Goal: Information Seeking & Learning: Learn about a topic

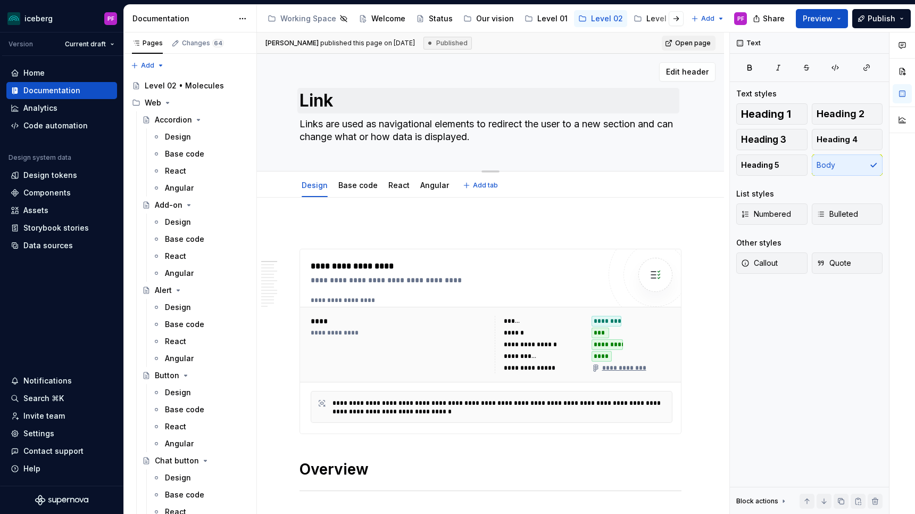
scroll to position [977, 0]
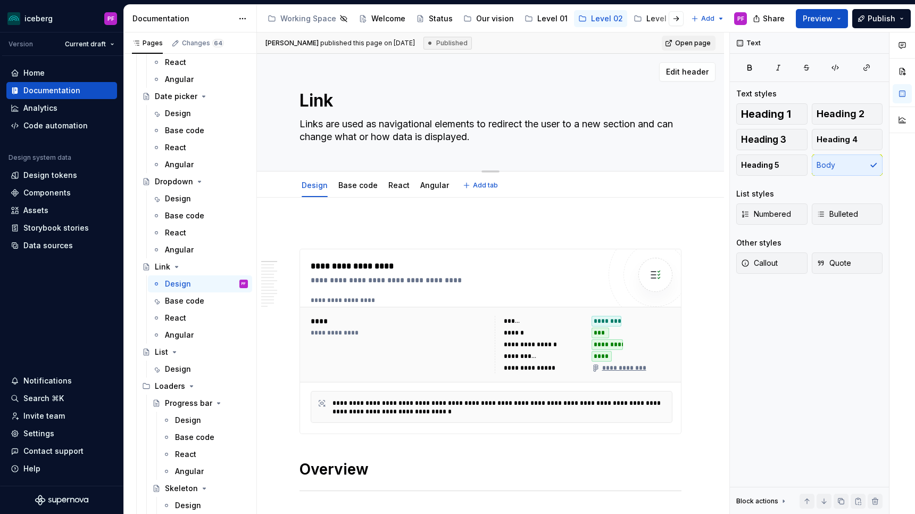
drag, startPoint x: 301, startPoint y: 95, endPoint x: 349, endPoint y: 101, distance: 48.3
click at [349, 101] on textarea "Link" at bounding box center [489, 101] width 382 height 26
click at [299, 87] on div "Link Links are used as navigational elements to redirect the user to a new sect…" at bounding box center [490, 113] width 467 height 118
drag, startPoint x: 301, startPoint y: 94, endPoint x: 497, endPoint y: 145, distance: 201.8
click at [497, 145] on div "Link Links are used as navigational elements to redirect the user to a new sect…" at bounding box center [491, 112] width 382 height 117
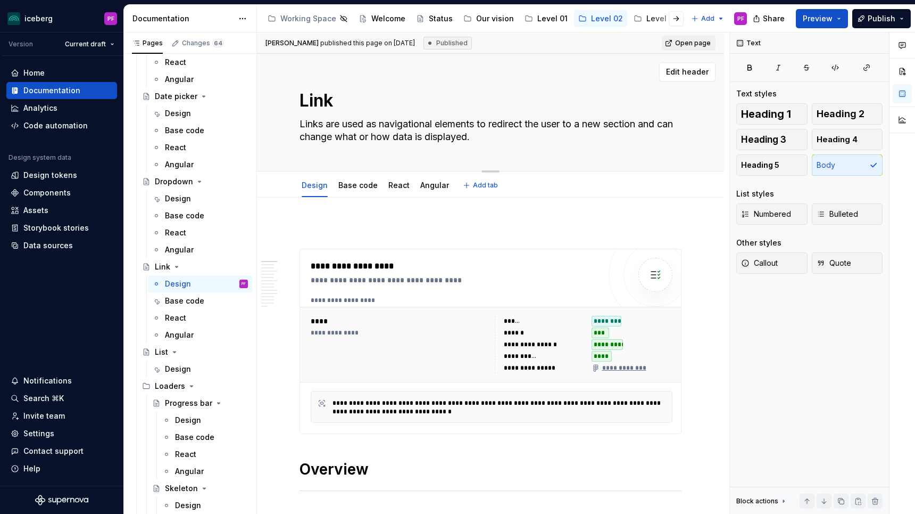
drag, startPoint x: 497, startPoint y: 145, endPoint x: 526, endPoint y: 136, distance: 30.6
click at [526, 136] on textarea "Links are used as navigational elements to redirect the user to a new section a…" at bounding box center [489, 130] width 382 height 30
click at [494, 133] on textarea "Links are used as navigational elements to redirect the user to a new section a…" at bounding box center [489, 130] width 382 height 30
drag, startPoint x: 515, startPoint y: 136, endPoint x: 284, endPoint y: 116, distance: 231.3
click at [284, 116] on div "Link Links are used as navigational elements to redirect the user to a new sect…" at bounding box center [490, 113] width 467 height 118
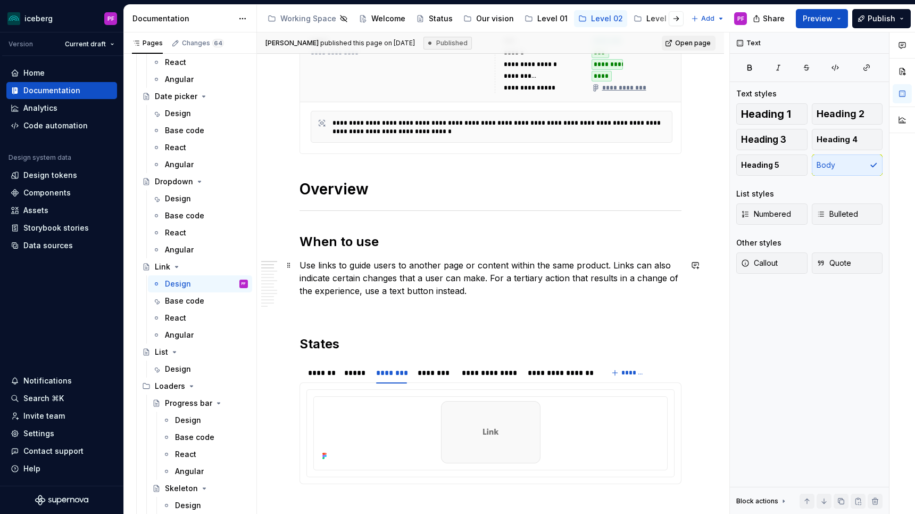
scroll to position [291, 0]
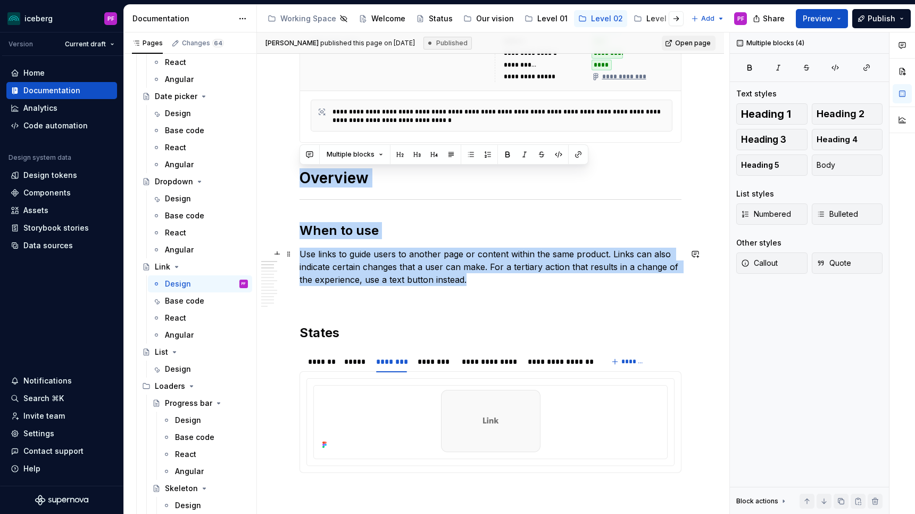
drag, startPoint x: 302, startPoint y: 176, endPoint x: 475, endPoint y: 277, distance: 200.6
click at [475, 277] on p "Use links to guide users to another page or content within the same product. Li…" at bounding box center [491, 266] width 382 height 38
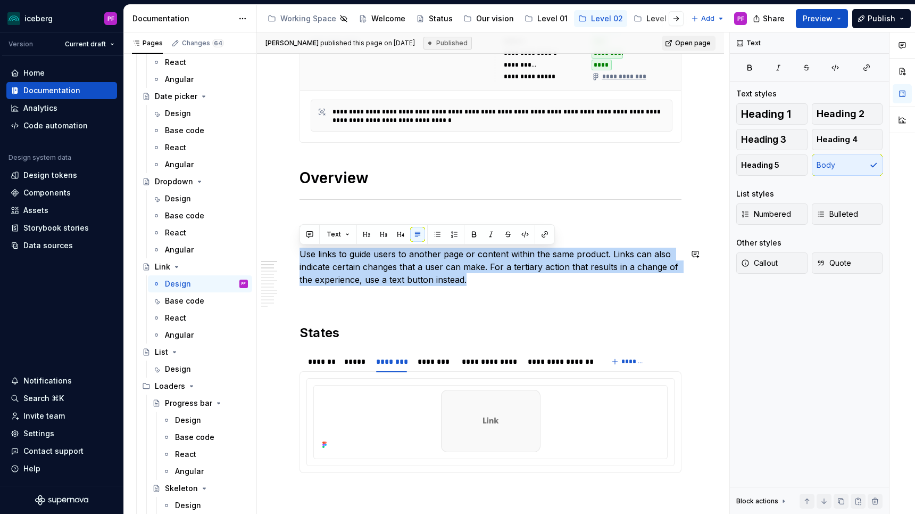
drag, startPoint x: 357, startPoint y: 263, endPoint x: 320, endPoint y: 245, distance: 40.9
copy p "Use links to guide users to another page or content within the same product. Li…"
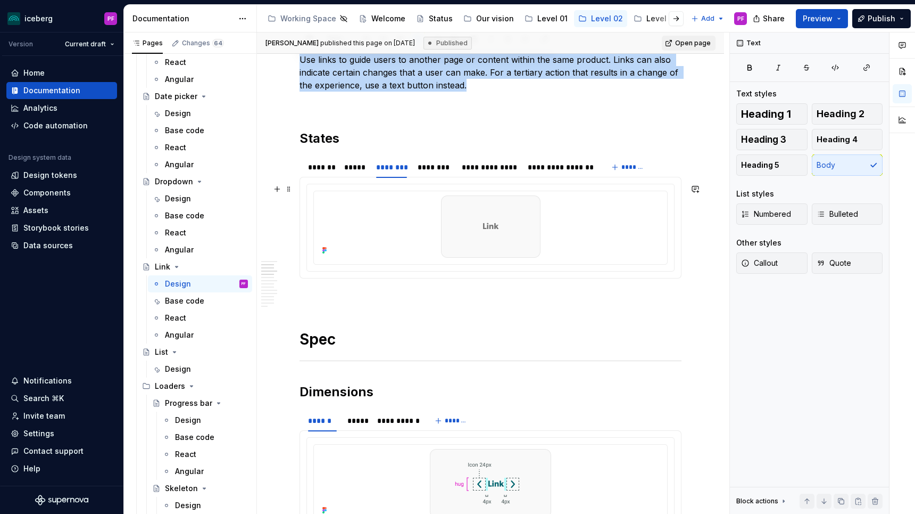
scroll to position [496, 0]
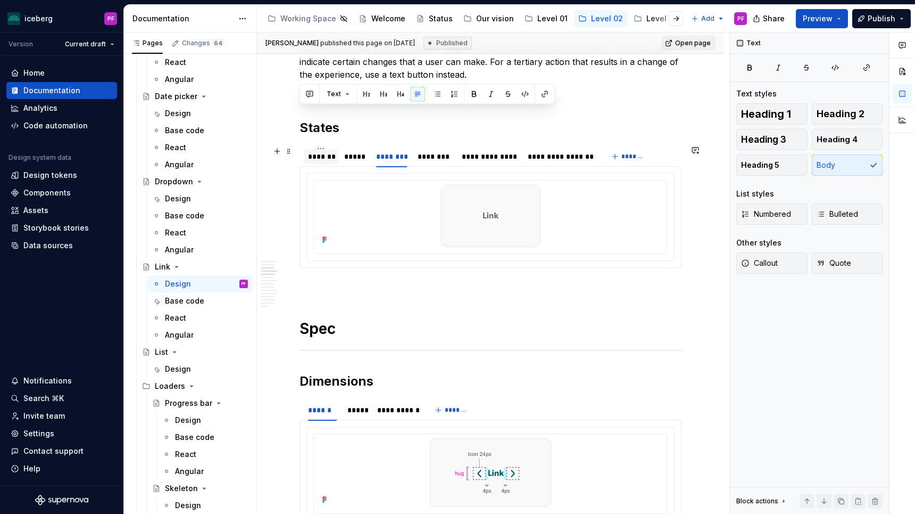
click at [322, 162] on div "*******" at bounding box center [321, 156] width 34 height 15
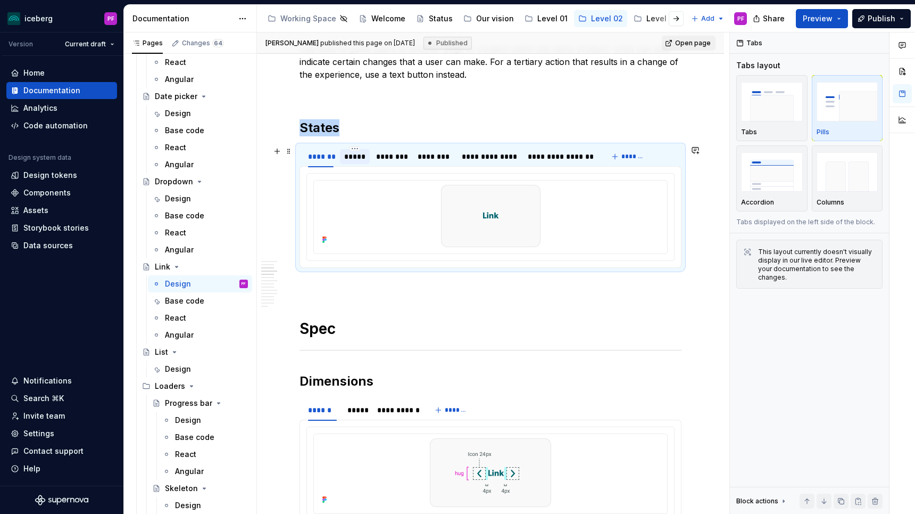
click at [357, 158] on div "*****" at bounding box center [354, 156] width 21 height 11
click at [402, 158] on div "********" at bounding box center [391, 156] width 31 height 11
click at [444, 161] on div "********" at bounding box center [435, 156] width 34 height 11
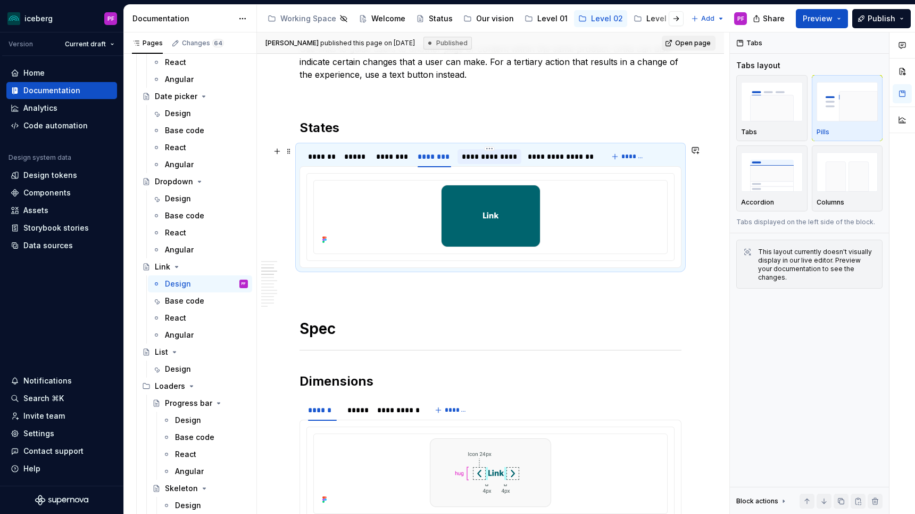
click at [492, 162] on div "**********" at bounding box center [490, 156] width 64 height 15
click at [564, 155] on div "**********" at bounding box center [560, 156] width 65 height 11
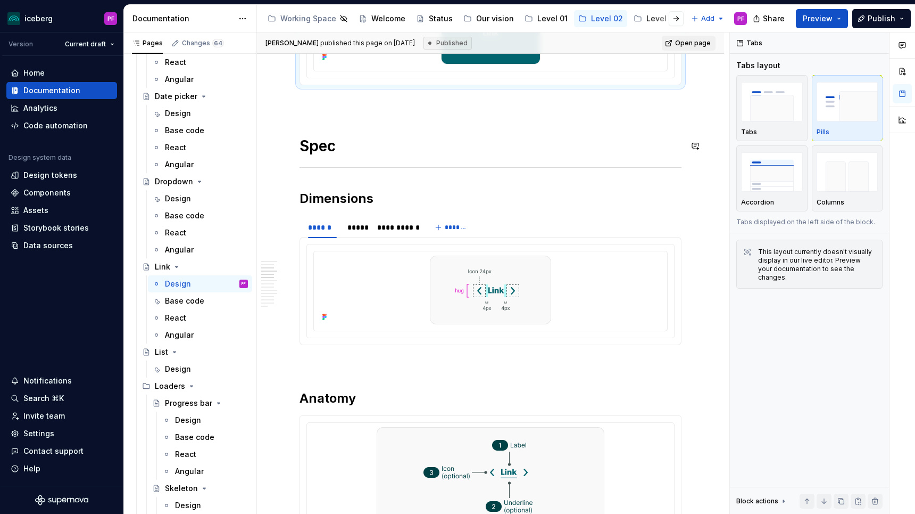
scroll to position [687, 0]
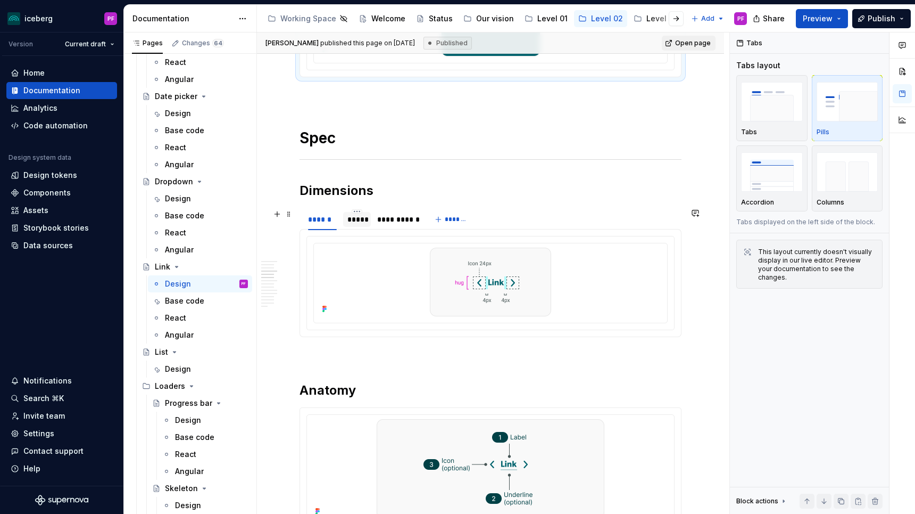
click at [349, 218] on div "*****" at bounding box center [357, 219] width 19 height 11
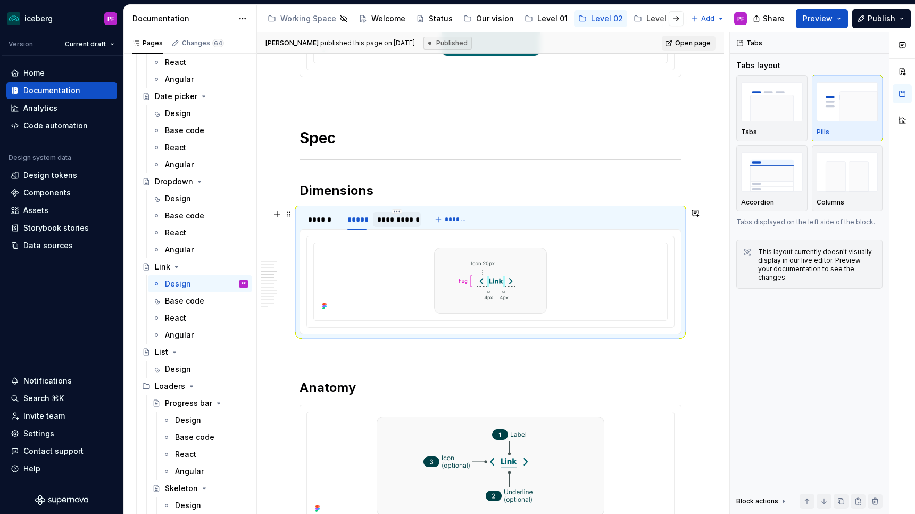
click at [385, 221] on div "**********" at bounding box center [396, 219] width 39 height 11
click at [306, 223] on div "******" at bounding box center [322, 219] width 37 height 15
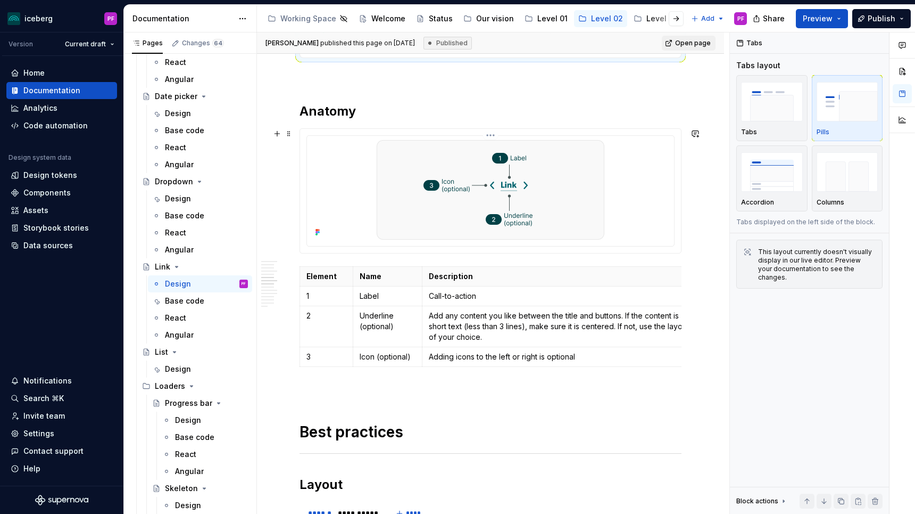
scroll to position [978, 0]
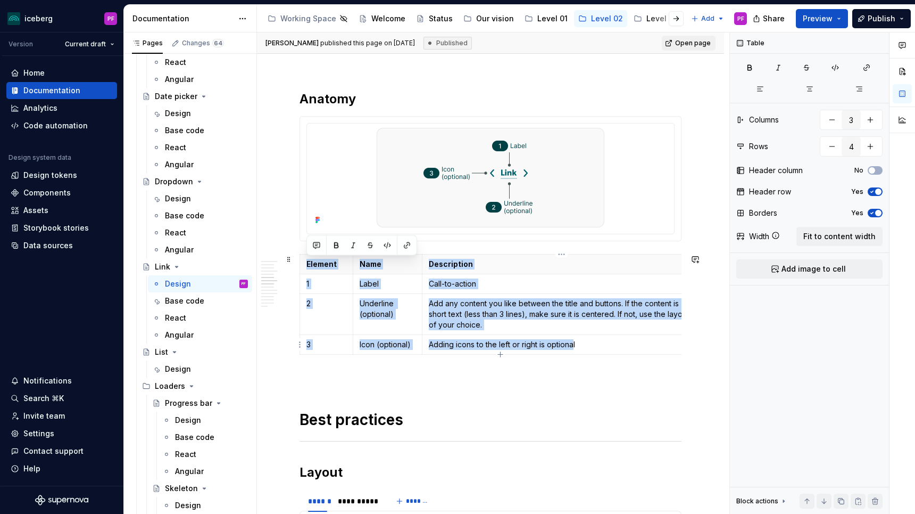
drag, startPoint x: 318, startPoint y: 254, endPoint x: 572, endPoint y: 343, distance: 269.5
click at [572, 343] on tbody "Element Name Description 1 Label Call-to-action 2 Underline (optional) Add any …" at bounding box center [500, 304] width 401 height 100
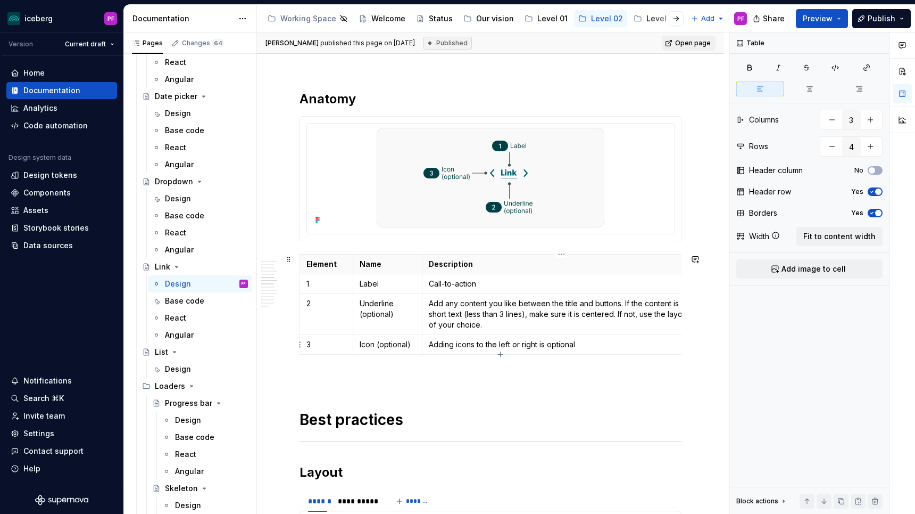
click at [591, 348] on p "Adding icons to the left or right is optional" at bounding box center [562, 344] width 266 height 11
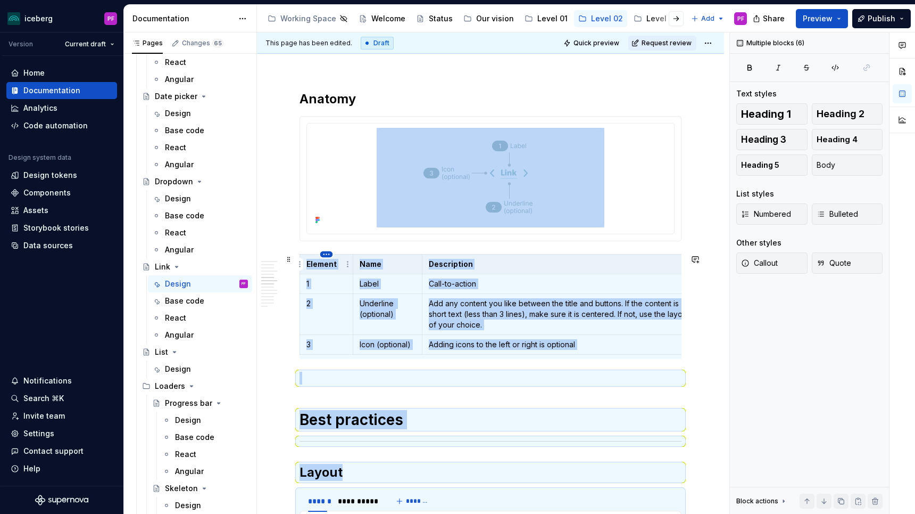
drag, startPoint x: 336, startPoint y: 304, endPoint x: 323, endPoint y: 255, distance: 50.7
click at [323, 255] on body "iceberg PF Version Current draft Home Documentation Analytics Code automation D…" at bounding box center [457, 257] width 915 height 514
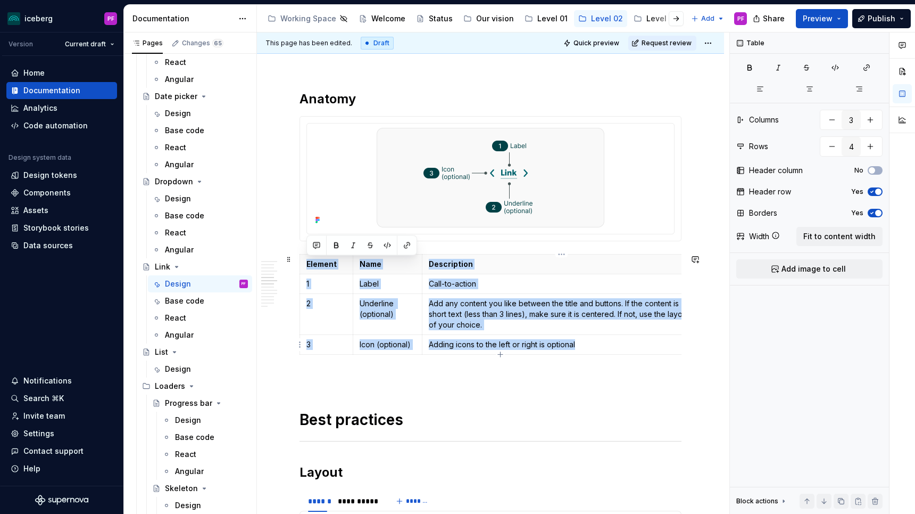
drag, startPoint x: 305, startPoint y: 252, endPoint x: 587, endPoint y: 345, distance: 296.4
copy tbody "Element Name Description 1 Label Call-to-action 2 Underline (optional) Add any …"
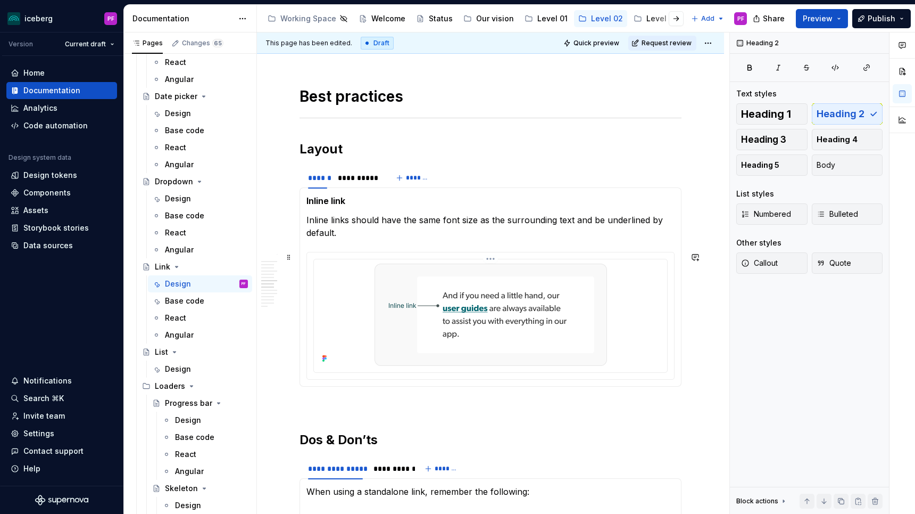
scroll to position [1329, 0]
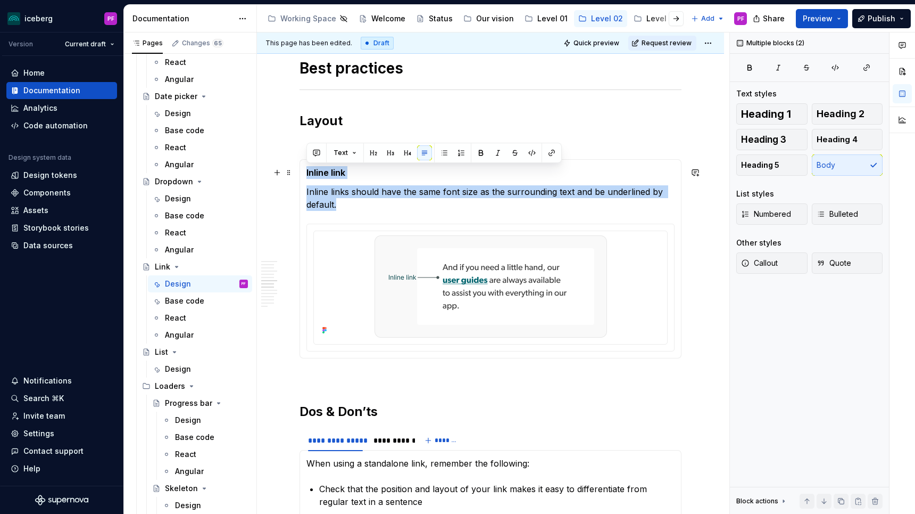
drag, startPoint x: 331, startPoint y: 195, endPoint x: 307, endPoint y: 175, distance: 31.3
click at [307, 175] on section-item-column "Inline link Inline links should have the same font size as the surrounding text…" at bounding box center [491, 258] width 368 height 185
copy section-item-column "Inline link Inline links should have the same font size as the surrounding text…"
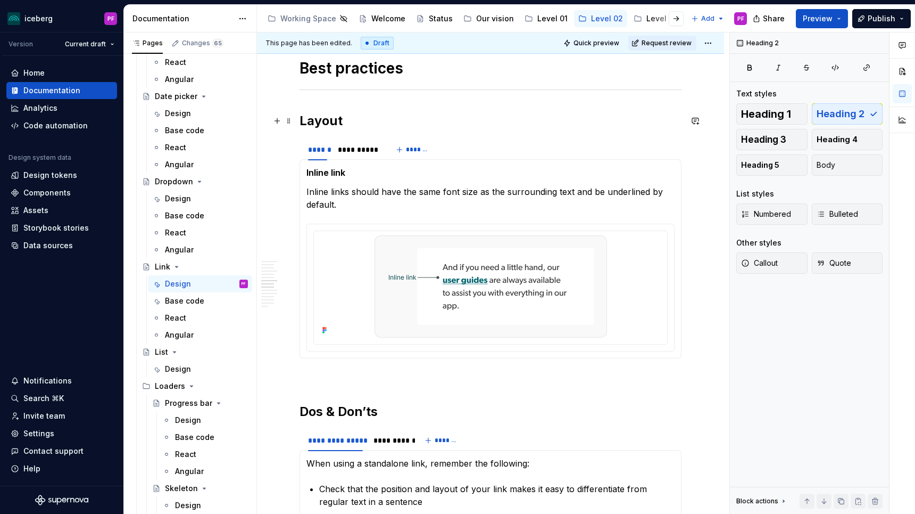
click at [406, 124] on h2 "Layout" at bounding box center [491, 120] width 382 height 17
click at [360, 150] on div "**********" at bounding box center [358, 149] width 40 height 11
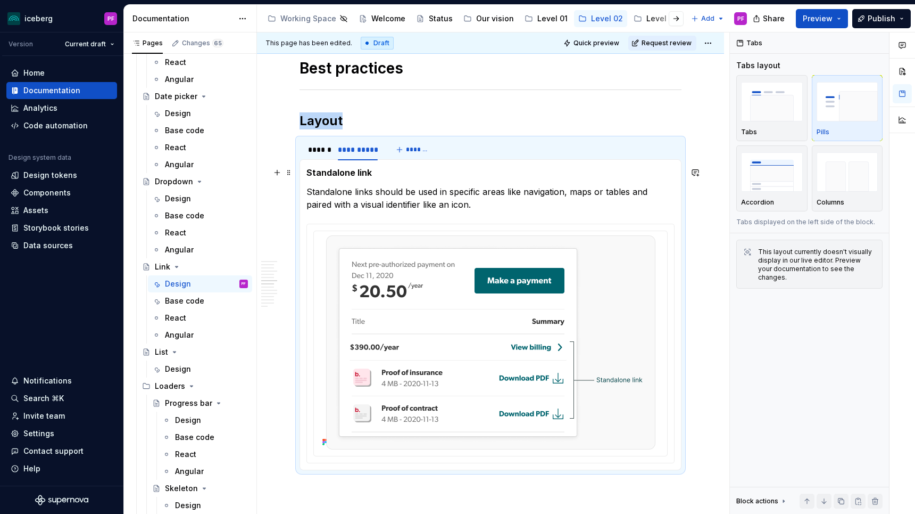
drag, startPoint x: 393, startPoint y: 199, endPoint x: 311, endPoint y: 174, distance: 85.7
click at [311, 174] on section-item-column "Standalone link Standalone links should be used in specific areas like navigati…" at bounding box center [491, 314] width 368 height 297
drag, startPoint x: 309, startPoint y: 173, endPoint x: 460, endPoint y: 207, distance: 154.4
click at [460, 207] on section-item-column "Standalone link Standalone links should be used in specific areas like navigati…" at bounding box center [491, 314] width 368 height 297
click at [397, 192] on p "Standalone links should be used in specific areas like navigation, maps or tabl…" at bounding box center [491, 198] width 368 height 26
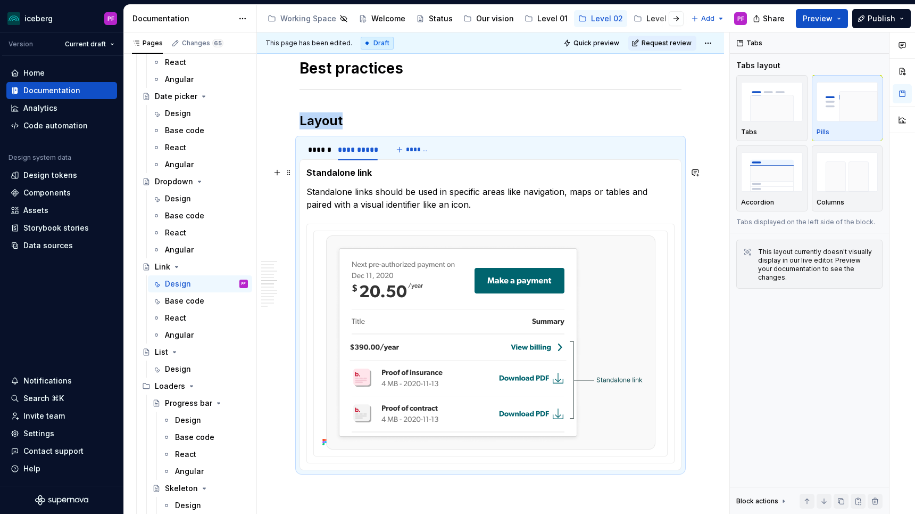
drag, startPoint x: 445, startPoint y: 201, endPoint x: 332, endPoint y: 174, distance: 116.6
click at [332, 174] on section-item-column "Standalone link Standalone links should be used in specific areas like navigati…" at bounding box center [491, 314] width 368 height 297
click at [332, 174] on strong "Standalone link" at bounding box center [339, 172] width 65 height 11
drag, startPoint x: 311, startPoint y: 170, endPoint x: 481, endPoint y: 199, distance: 172.2
click at [482, 200] on section-item-column "Standalone link Standalone links should be used in specific areas like navigati…" at bounding box center [491, 314] width 368 height 297
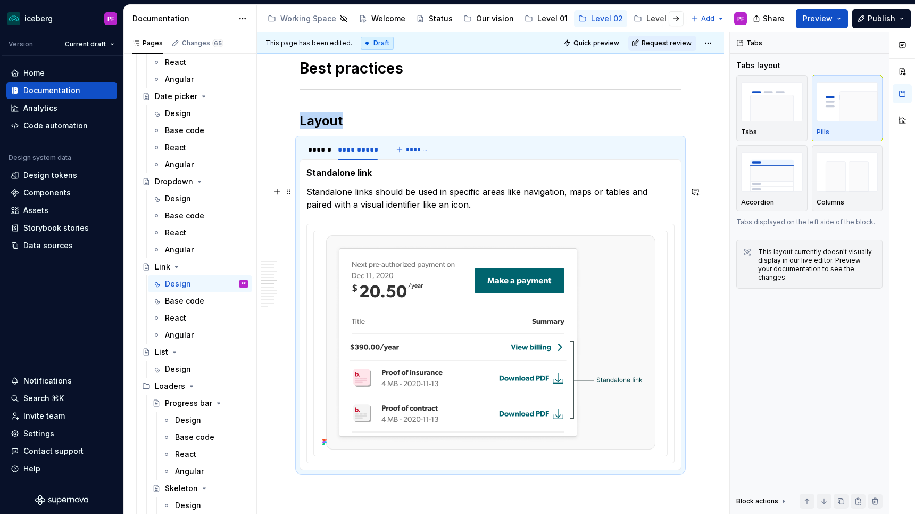
click at [481, 199] on p "Standalone links should be used in specific areas like navigation, maps or tabl…" at bounding box center [491, 198] width 368 height 26
click at [425, 125] on h2 "Layout" at bounding box center [491, 120] width 382 height 17
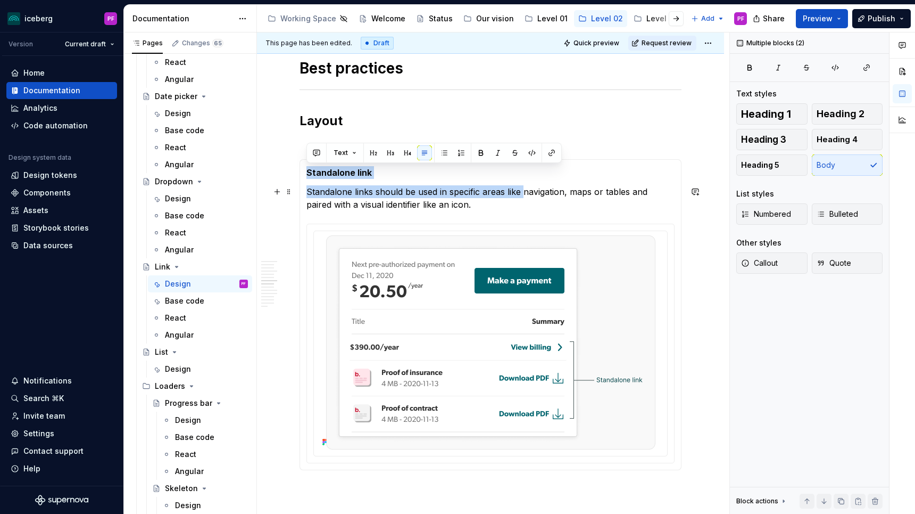
drag, startPoint x: 307, startPoint y: 171, endPoint x: 525, endPoint y: 196, distance: 219.0
click at [525, 196] on section-item-column "Standalone link Standalone links should be used in specific areas like navigati…" at bounding box center [491, 314] width 368 height 297
click at [525, 196] on p "Standalone links should be used in specific areas like navigation, maps or tabl…" at bounding box center [491, 198] width 368 height 26
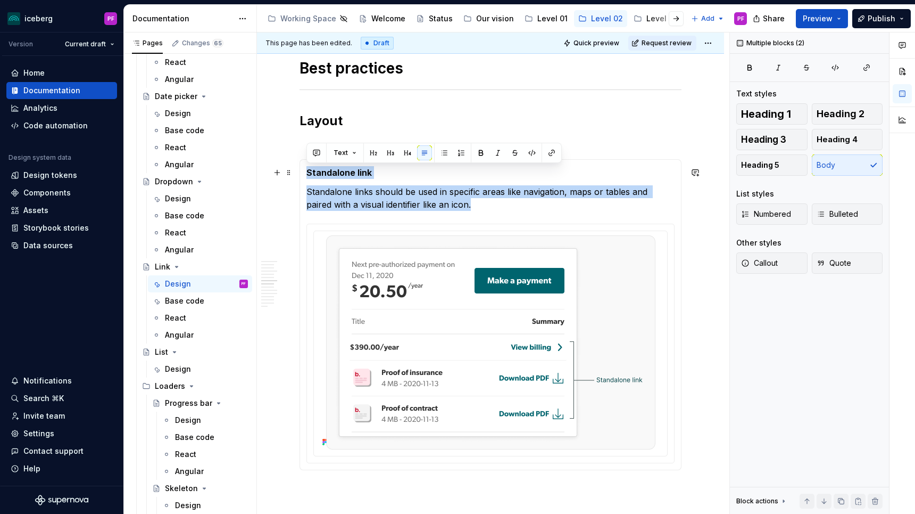
drag, startPoint x: 447, startPoint y: 202, endPoint x: 300, endPoint y: 163, distance: 151.9
click at [300, 163] on div "Inline link Inline links should have the same font size as the surrounding text…" at bounding box center [491, 314] width 382 height 311
copy section-item-column "Standalone link Standalone links should be used in specific areas like navigati…"
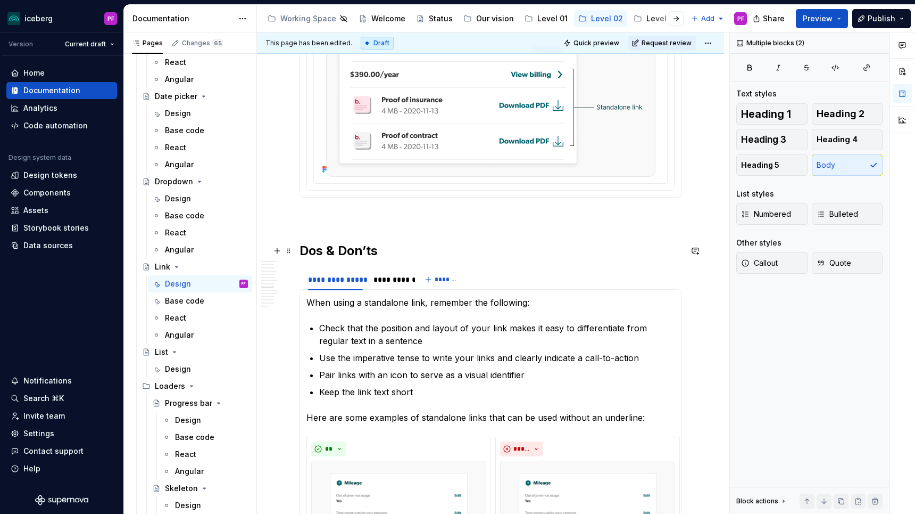
scroll to position [1604, 0]
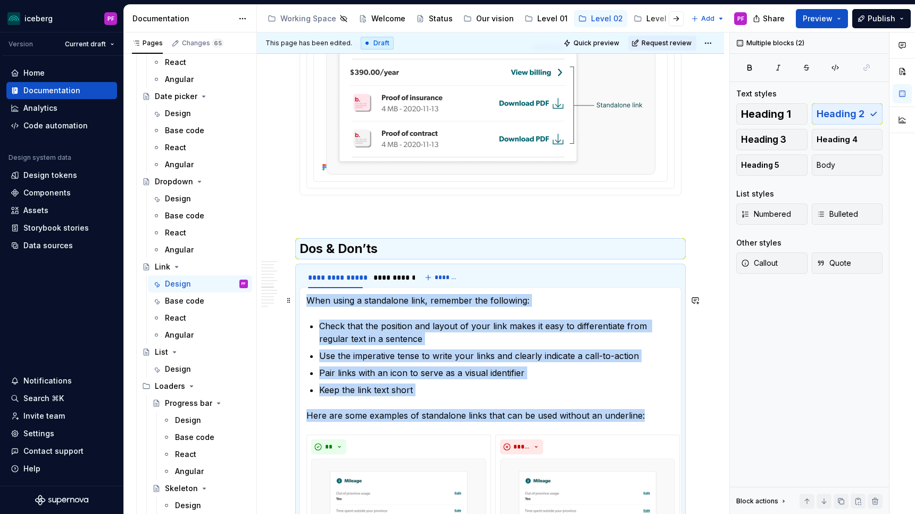
drag, startPoint x: 642, startPoint y: 418, endPoint x: 307, endPoint y: 302, distance: 354.6
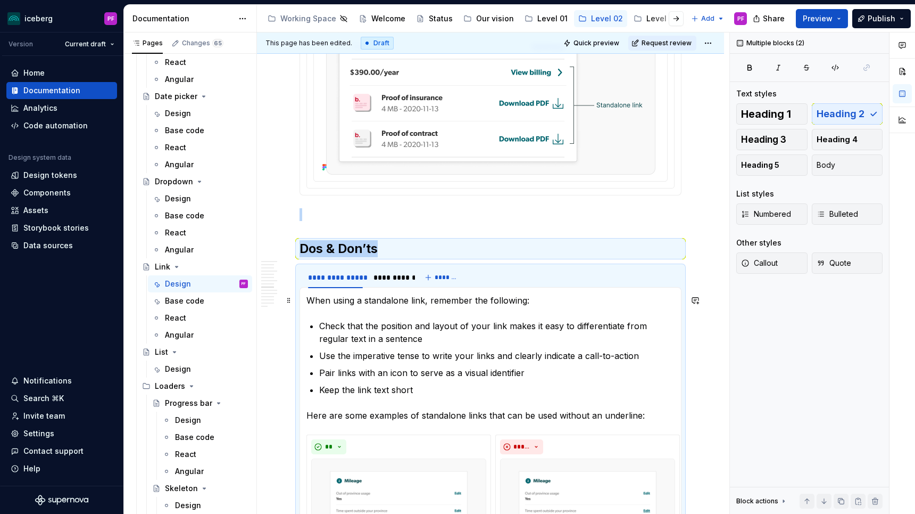
click at [307, 302] on p "When using a standalone link, remember the following:" at bounding box center [491, 300] width 368 height 13
drag, startPoint x: 309, startPoint y: 301, endPoint x: 481, endPoint y: 365, distance: 183.9
click at [481, 365] on ul "Check that the position and layout of your link makes it easy to differentiate …" at bounding box center [497, 357] width 356 height 77
click at [570, 379] on ul "Check that the position and layout of your link makes it easy to differentiate …" at bounding box center [497, 357] width 356 height 77
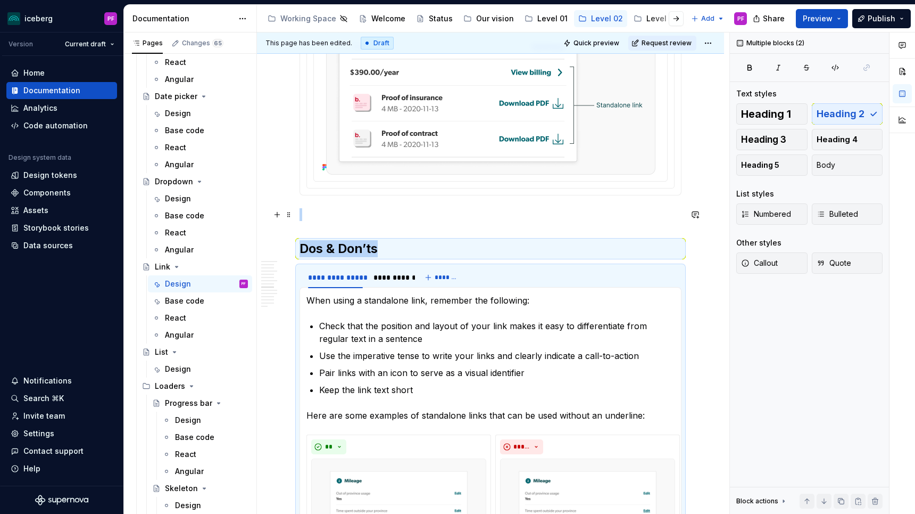
click at [519, 212] on p at bounding box center [491, 214] width 382 height 13
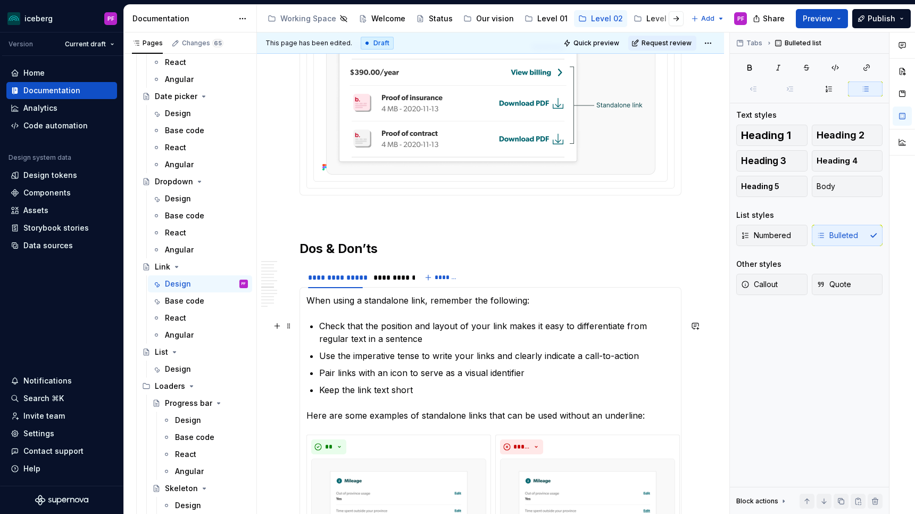
click at [353, 319] on p "Check that the position and layout of your link makes it easy to differentiate …" at bounding box center [497, 332] width 356 height 26
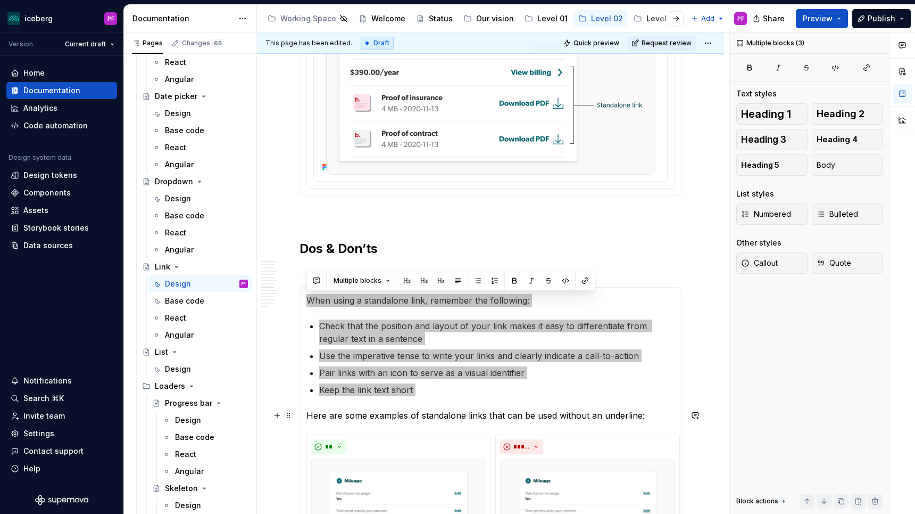
drag, startPoint x: 303, startPoint y: 298, endPoint x: 626, endPoint y: 407, distance: 341.2
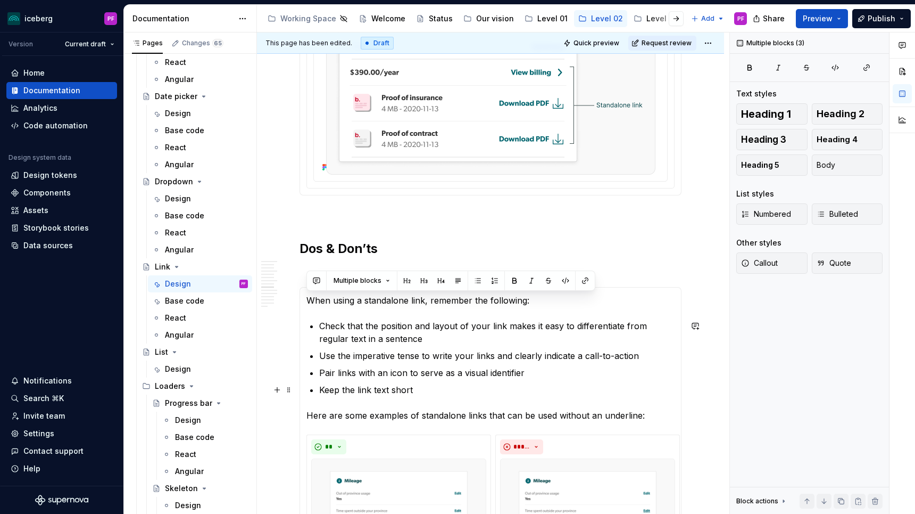
click at [565, 387] on p "Keep the link text short" at bounding box center [497, 389] width 356 height 13
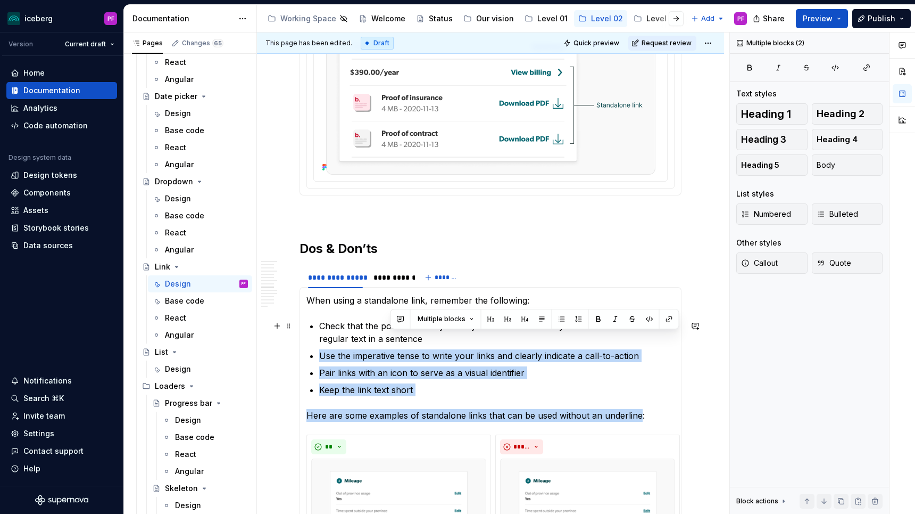
drag, startPoint x: 637, startPoint y: 417, endPoint x: 394, endPoint y: 333, distance: 256.3
click at [394, 333] on p "Check that the position and layout of your link makes it easy to differentiate …" at bounding box center [497, 332] width 356 height 26
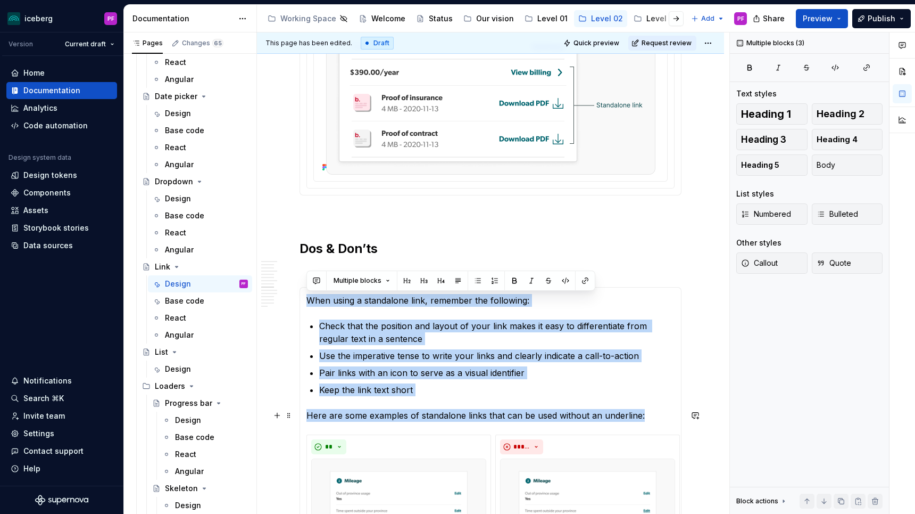
drag, startPoint x: 307, startPoint y: 302, endPoint x: 649, endPoint y: 413, distance: 359.3
copy section-item-column "When using a standalone link, remember the following: Check that the position a…"
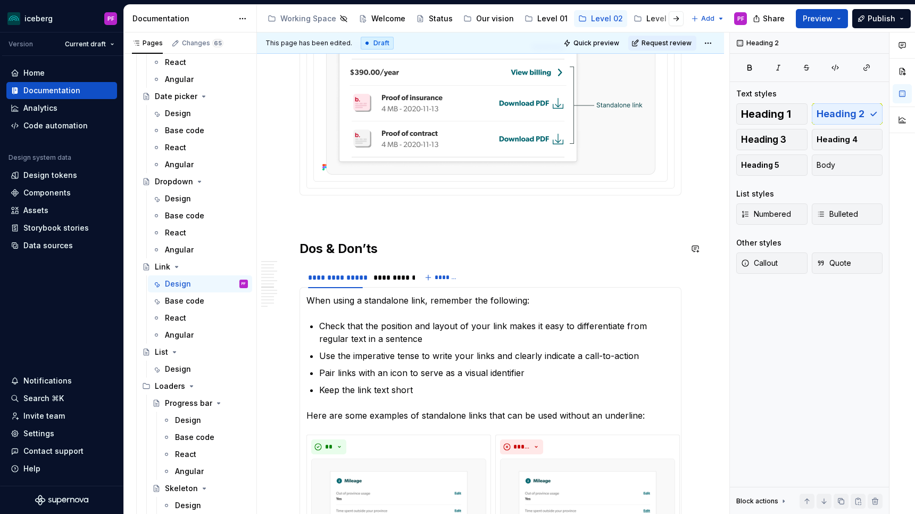
click at [389, 276] on div "**********" at bounding box center [391, 277] width 34 height 11
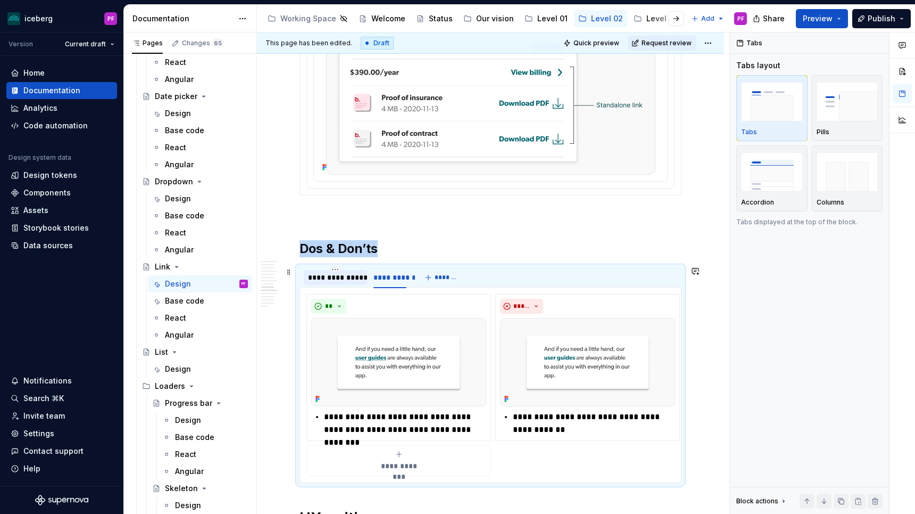
click at [351, 279] on div "**********" at bounding box center [335, 277] width 55 height 11
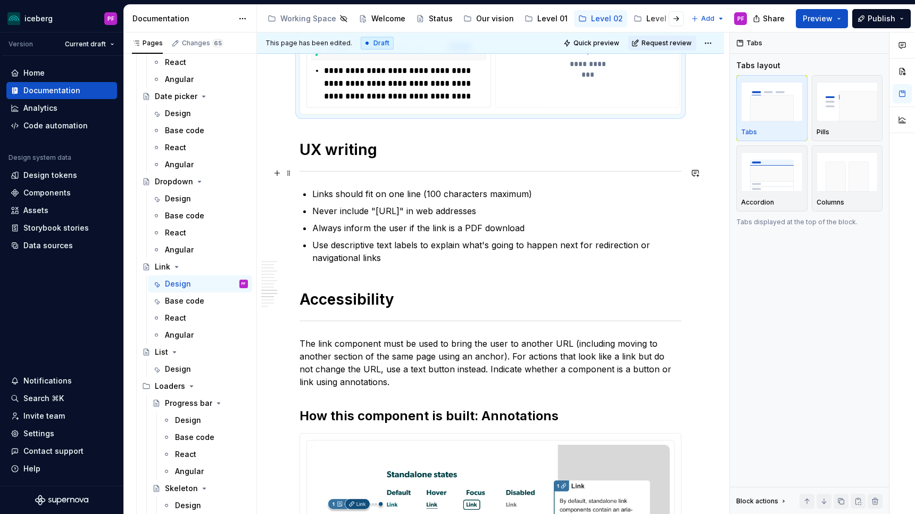
scroll to position [2739, 0]
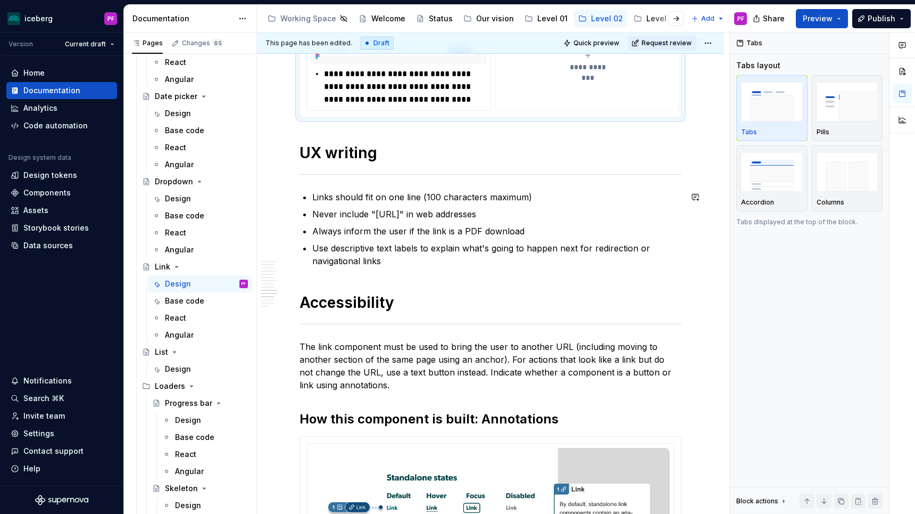
drag, startPoint x: 382, startPoint y: 262, endPoint x: 306, endPoint y: 187, distance: 106.9
drag, startPoint x: 324, startPoint y: 194, endPoint x: 431, endPoint y: 250, distance: 120.7
click at [431, 250] on ul "Links should fit on one line (100 characters maximum) Never include "[URL]" in …" at bounding box center [496, 229] width 369 height 77
click at [384, 253] on p "Use descriptive text labels to explain what's going to happen next for redirect…" at bounding box center [496, 255] width 369 height 26
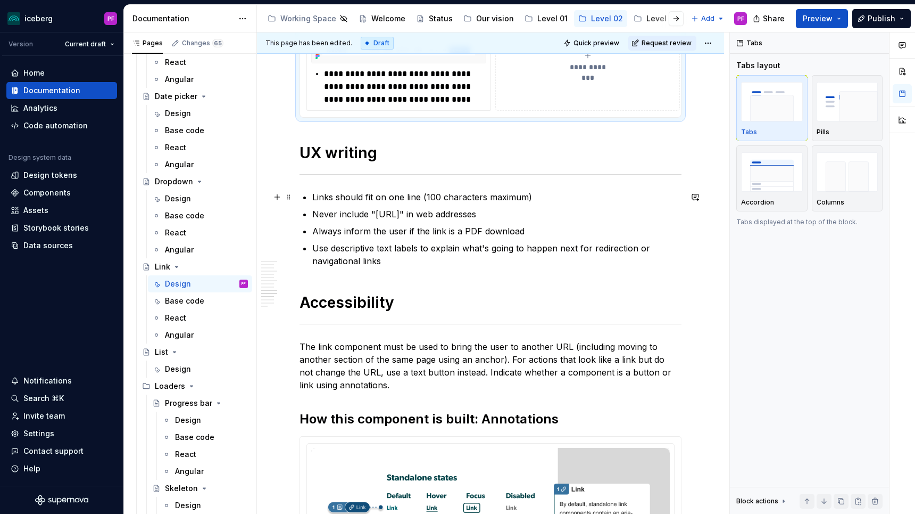
drag, startPoint x: 384, startPoint y: 259, endPoint x: 300, endPoint y: 191, distance: 108.2
click at [333, 234] on p "Always inform the user if the link is a PDF download" at bounding box center [496, 231] width 369 height 13
drag, startPoint x: 385, startPoint y: 263, endPoint x: 322, endPoint y: 219, distance: 76.5
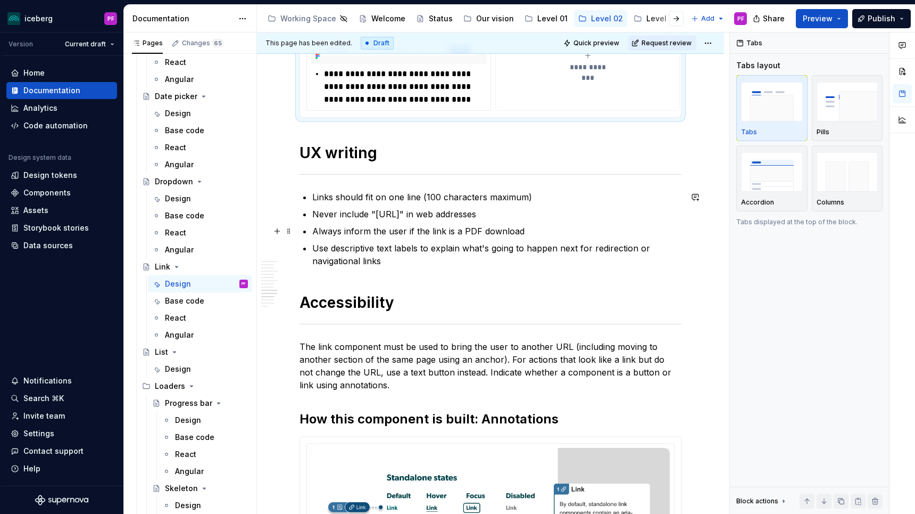
click at [322, 219] on ul "Links should fit on one line (100 characters maximum) Never include "[URL]" in …" at bounding box center [496, 229] width 369 height 77
click at [322, 219] on p "Never include "[URL]" in web addresses" at bounding box center [496, 214] width 369 height 13
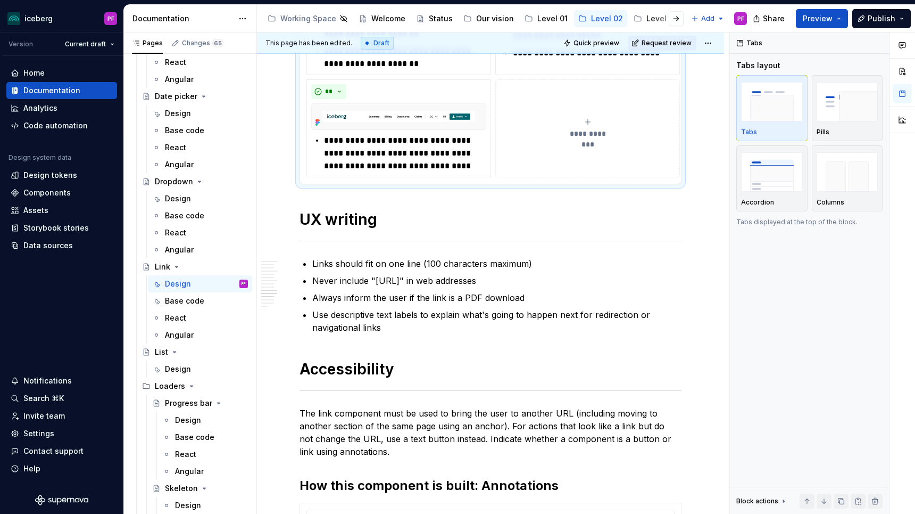
scroll to position [2665, 0]
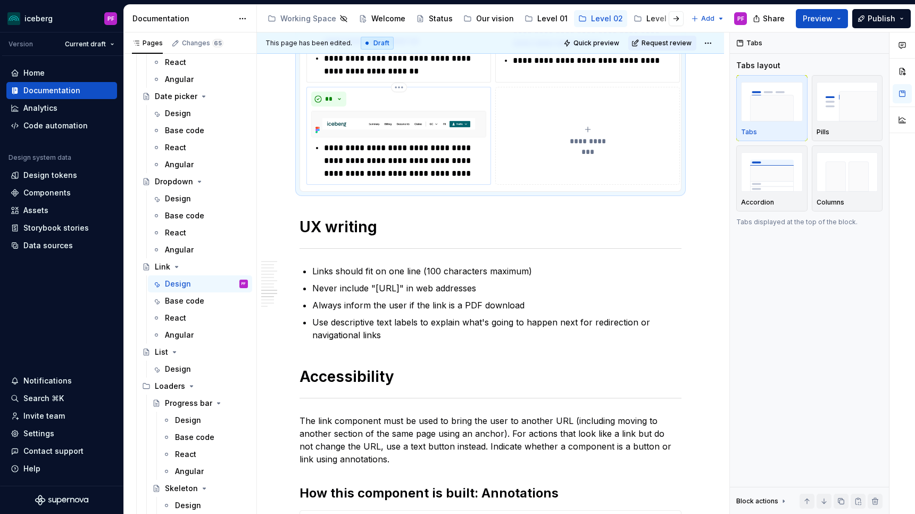
type textarea "*"
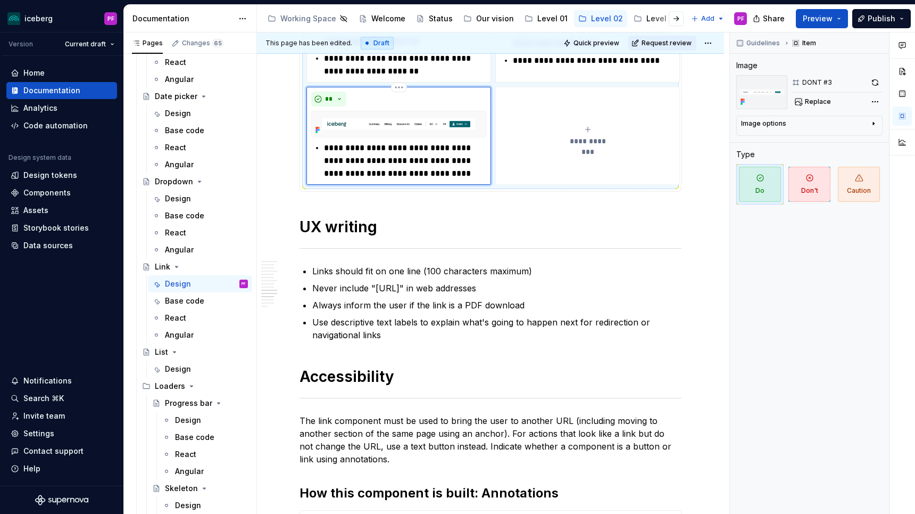
click at [363, 101] on div "**" at bounding box center [398, 99] width 175 height 15
click at [371, 265] on p "Links should fit on one line (100 characters maximum)" at bounding box center [496, 271] width 369 height 13
click at [369, 324] on p "Use descriptive text labels to explain what's going to happen next for redirect…" at bounding box center [496, 329] width 369 height 26
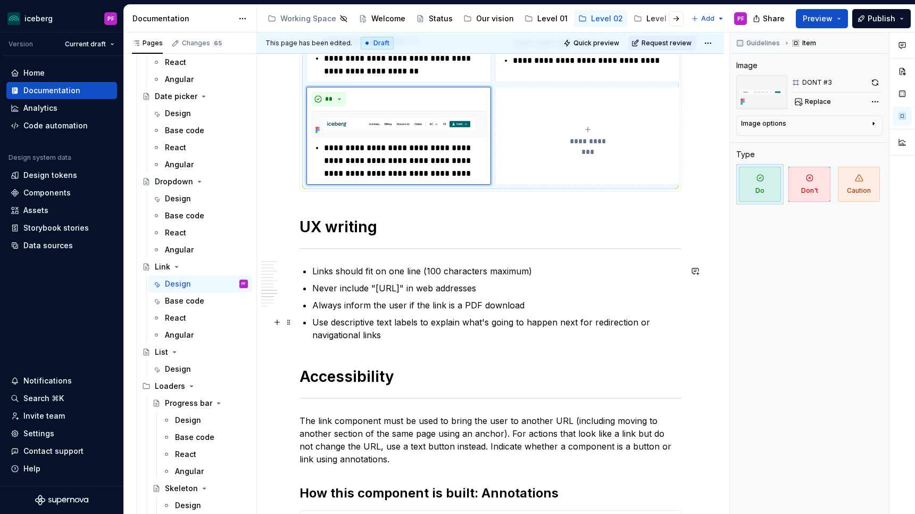
click at [369, 324] on p "Use descriptive text labels to explain what's going to happen next for redirect…" at bounding box center [496, 329] width 369 height 26
click at [340, 419] on p "The link component must be used to bring the user to another URL (including mov…" at bounding box center [491, 439] width 382 height 51
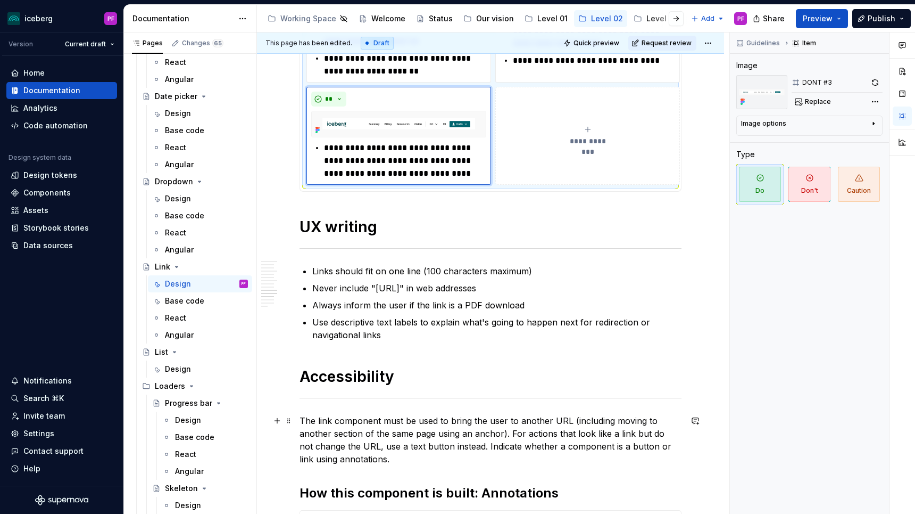
click at [340, 419] on p "The link component must be used to bring the user to another URL (including mov…" at bounding box center [491, 439] width 382 height 51
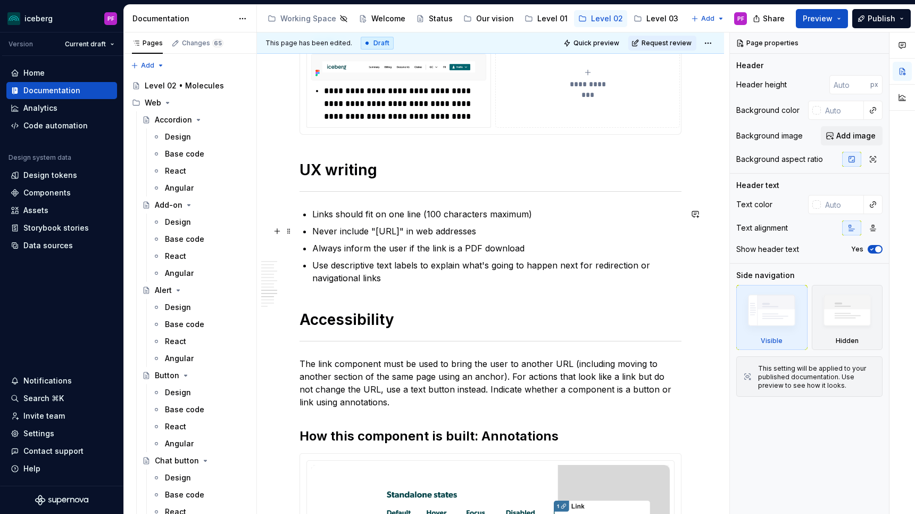
scroll to position [2604, 0]
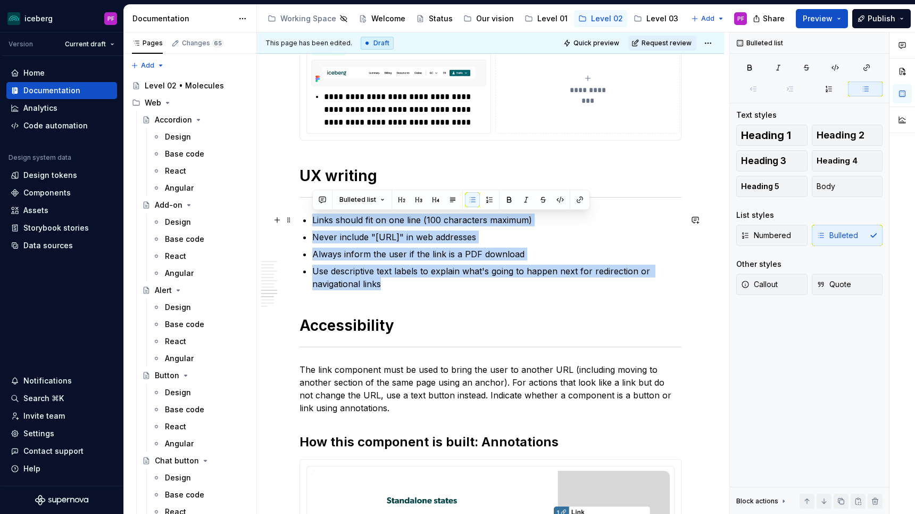
drag, startPoint x: 364, startPoint y: 268, endPoint x: 312, endPoint y: 221, distance: 70.1
copy ul "Links should fit on one line (100 characters maximum) Never include "[URL]" in …"
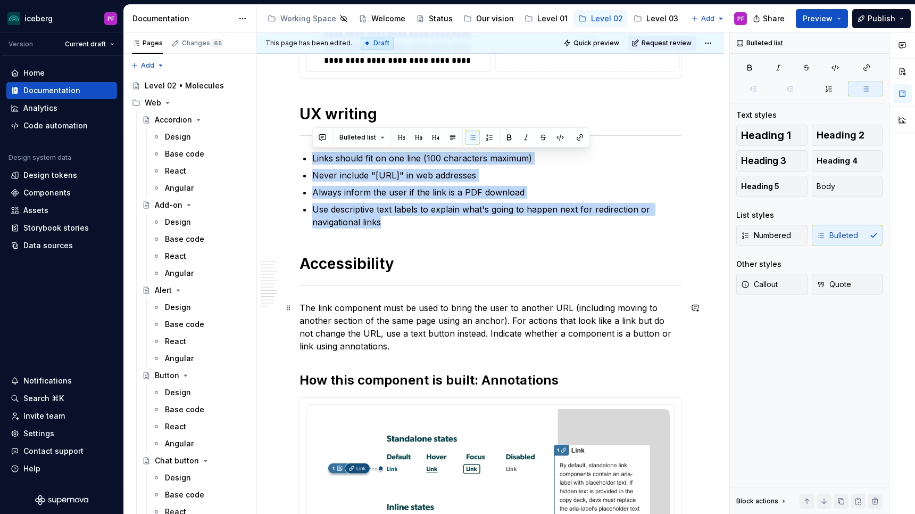
scroll to position [2666, 0]
copy ul "Links should fit on one line (100 characters maximum) Never include "[URL]" in …"
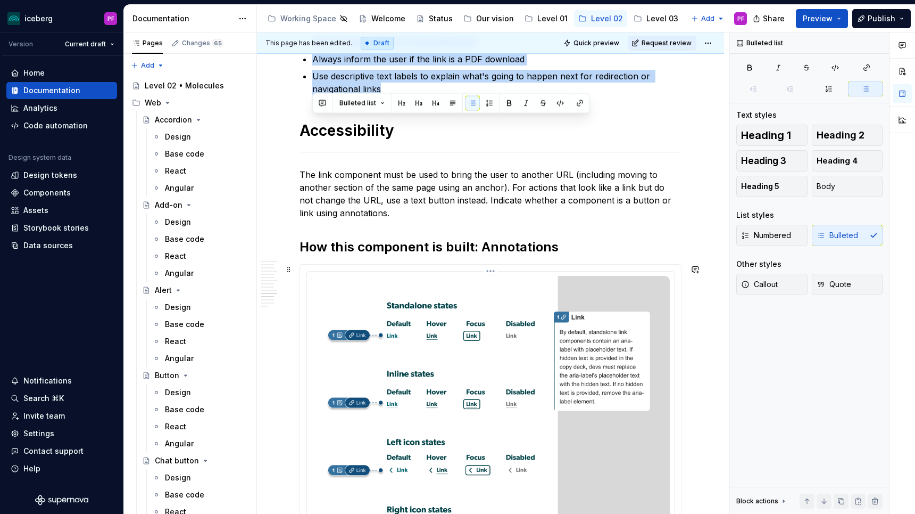
scroll to position [2816, 0]
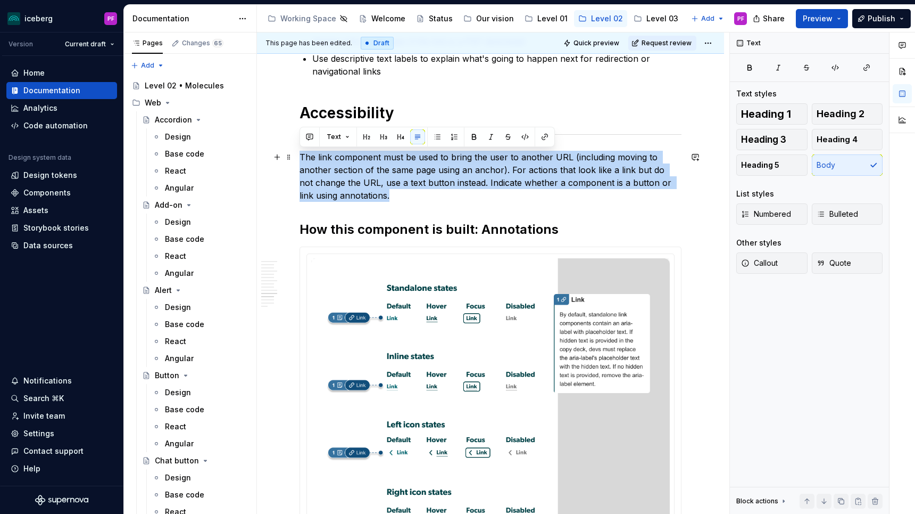
drag, startPoint x: 376, startPoint y: 197, endPoint x: 299, endPoint y: 159, distance: 85.7
copy p "The link component must be used to bring the user to another URL (including mov…"
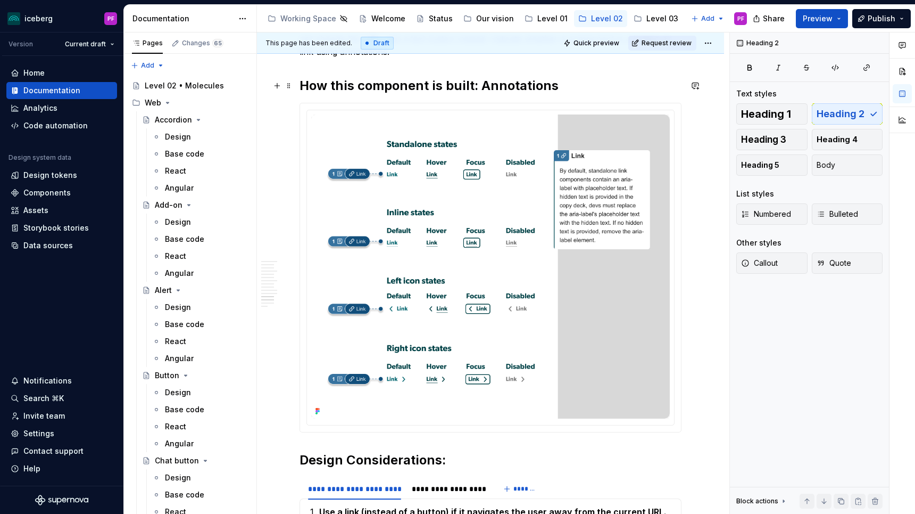
scroll to position [2945, 0]
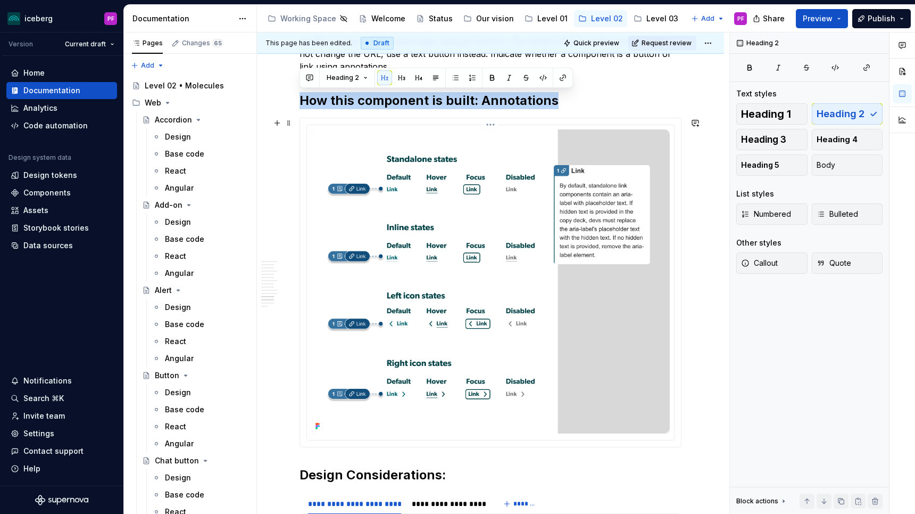
drag, startPoint x: 300, startPoint y: 84, endPoint x: 547, endPoint y: 382, distance: 387.4
copy h2 "How this component is built: Annotations"
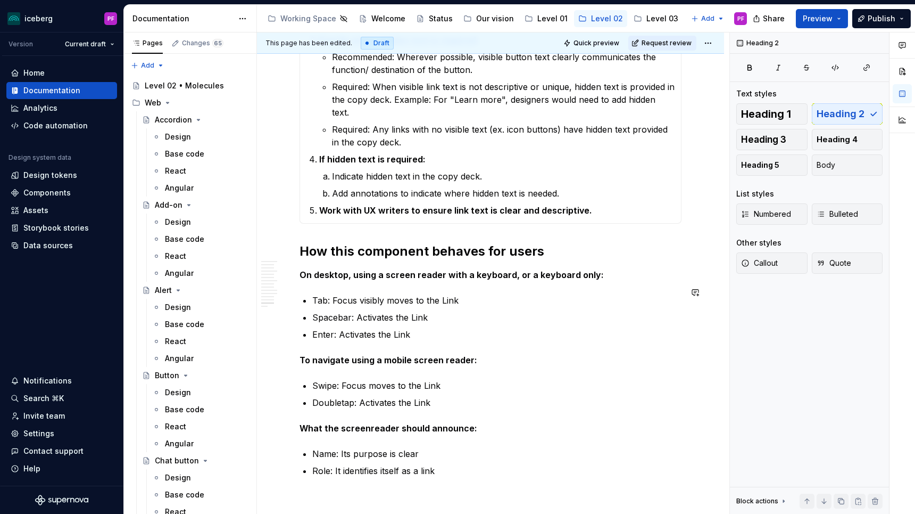
scroll to position [3649, 0]
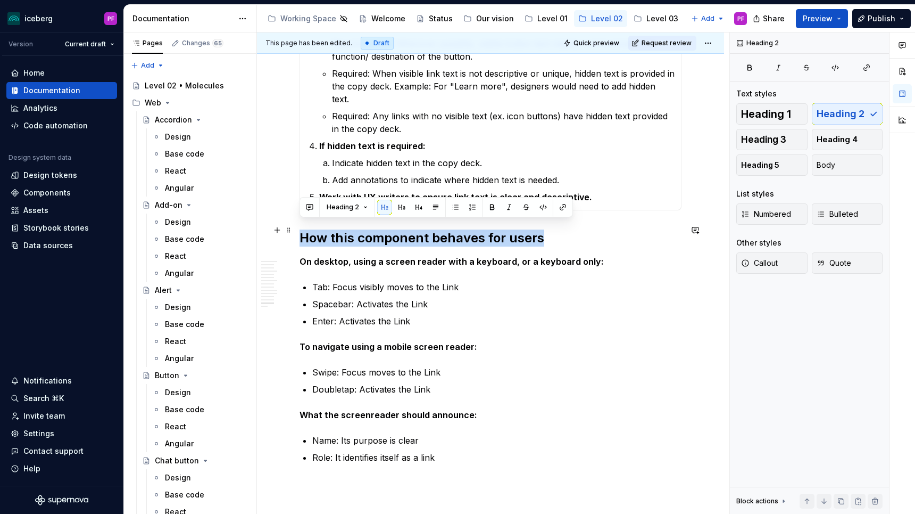
drag, startPoint x: 302, startPoint y: 229, endPoint x: 580, endPoint y: 237, distance: 277.4
click at [580, 237] on h2 "How this component behaves for users" at bounding box center [491, 237] width 382 height 17
copy h2 "How this component behaves for users"
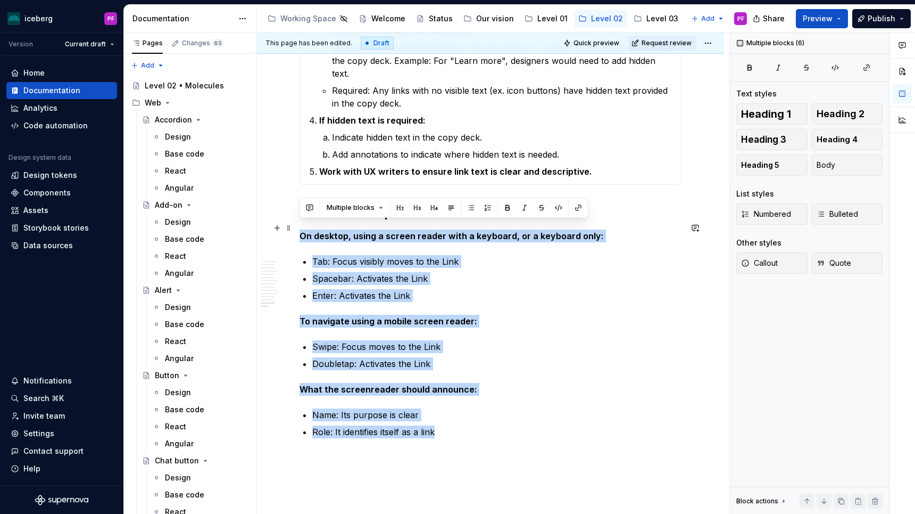
drag, startPoint x: 439, startPoint y: 423, endPoint x: 297, endPoint y: 231, distance: 238.7
copy div "On desktop, using a screen reader with a keyboard, or a keyboard only: Tab: Foc…"
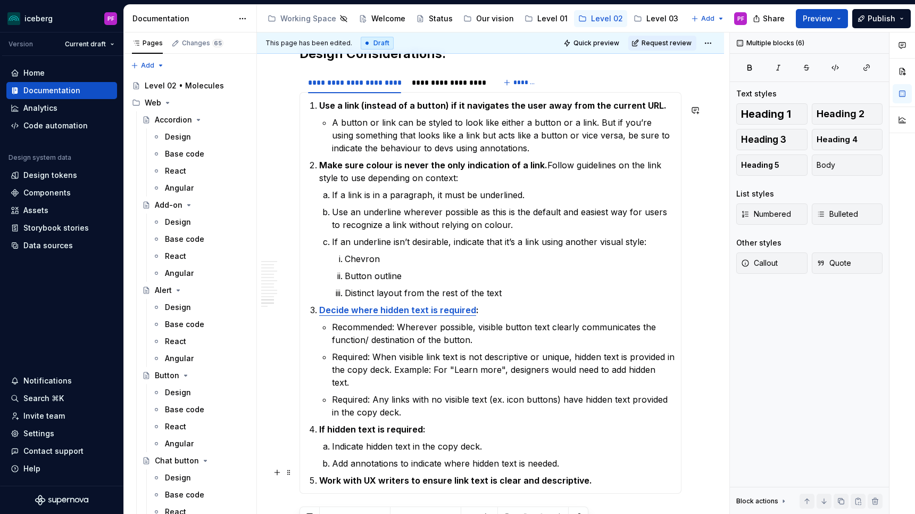
scroll to position [3387, 0]
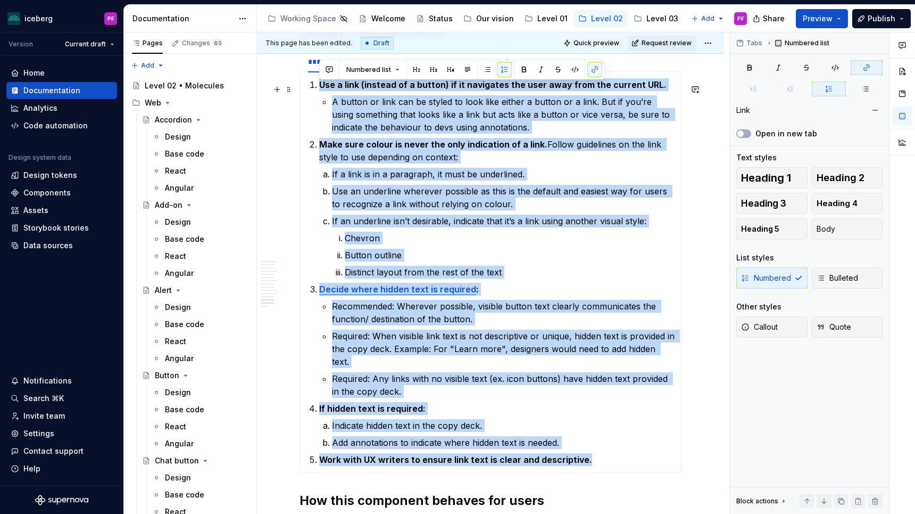
drag, startPoint x: 583, startPoint y: 472, endPoint x: 312, endPoint y: 88, distance: 470.2
click at [319, 88] on ol "Use a link (instead of a button) if it navigates the user away from the current…" at bounding box center [497, 271] width 356 height 387
copy ol "Use a link (instead of a button) if it navigates the user away from the current…"
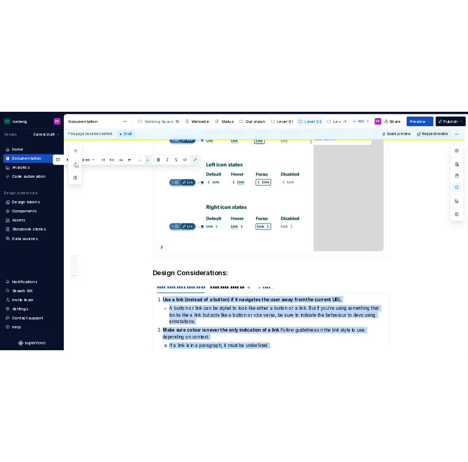
scroll to position [3332, 0]
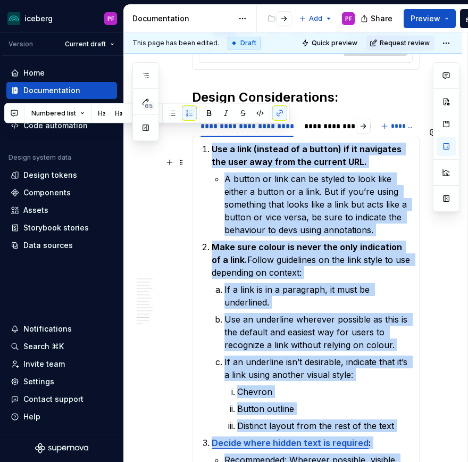
click at [226, 185] on p "A button or link can be styled to look like either a button or a link. But if y…" at bounding box center [319, 204] width 188 height 64
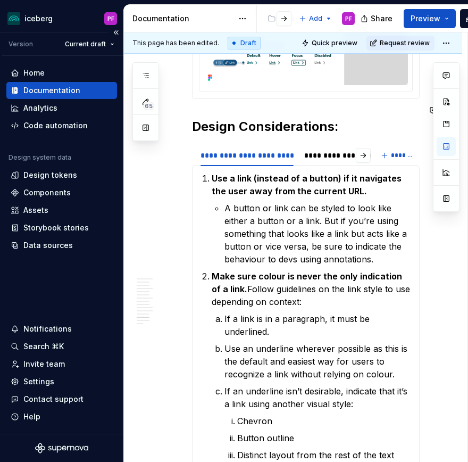
scroll to position [3301, 0]
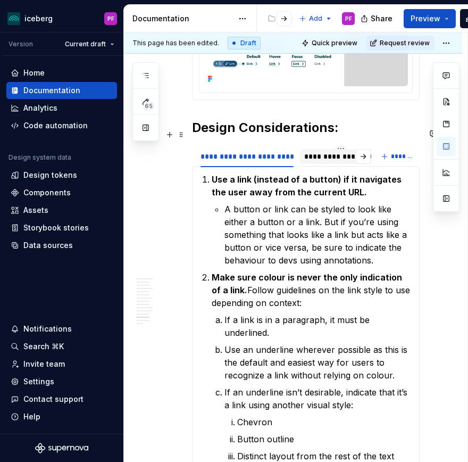
click at [310, 151] on div "**********" at bounding box center [340, 156] width 73 height 11
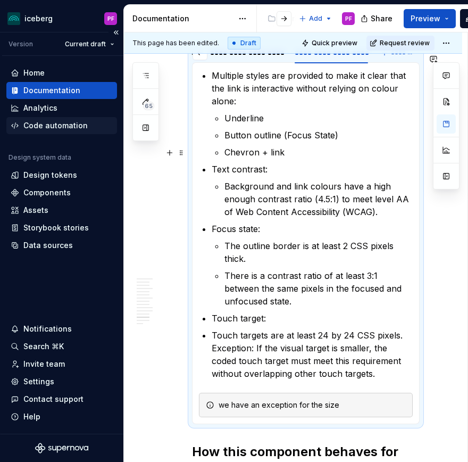
scroll to position [3412, 0]
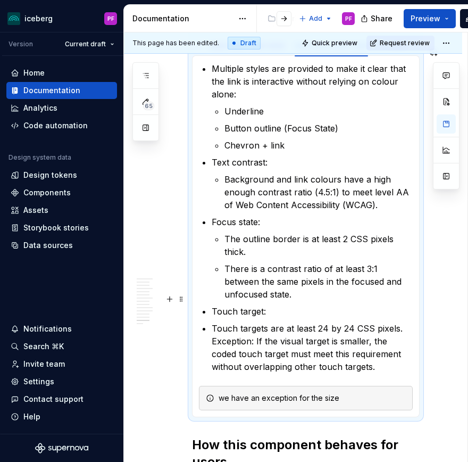
click at [310, 323] on p "Touch targets are at least 24 by 24 CSS pixels. Exception: If the visual target…" at bounding box center [312, 347] width 201 height 51
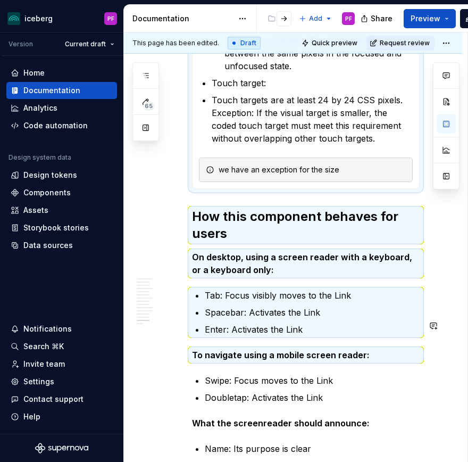
drag, startPoint x: 352, startPoint y: 343, endPoint x: 188, endPoint y: 316, distance: 166.2
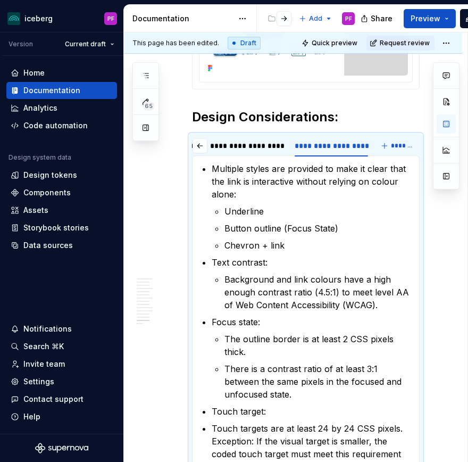
scroll to position [3416, 0]
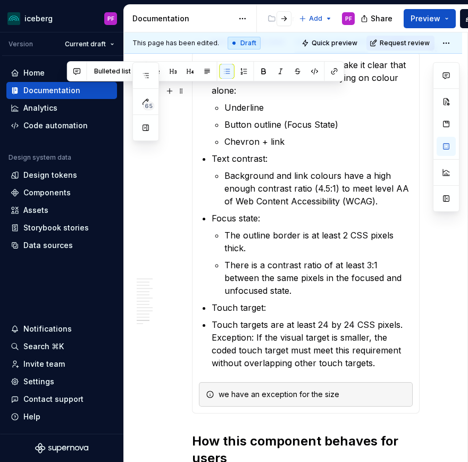
drag, startPoint x: 324, startPoint y: 427, endPoint x: 214, endPoint y: 89, distance: 356.0
click at [214, 89] on ul "Multiple styles are provided to make it clear that the link is interactive with…" at bounding box center [312, 214] width 201 height 311
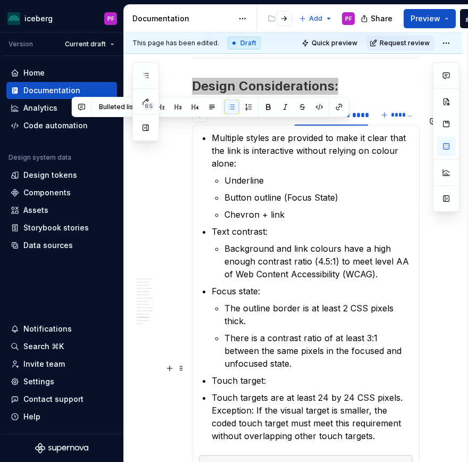
scroll to position [3344, 0]
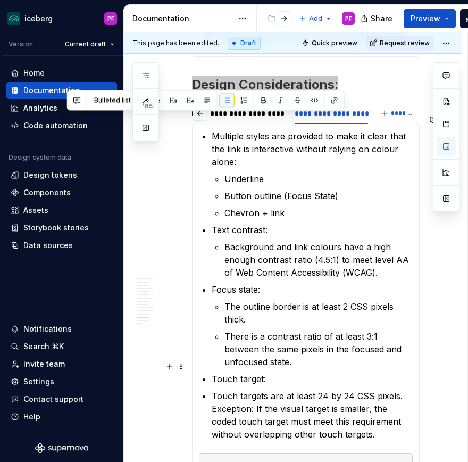
drag, startPoint x: 209, startPoint y: 127, endPoint x: 349, endPoint y: 409, distance: 315.1
click at [349, 409] on section-item-column "Multiple styles are provided to make it clear that the link is interactive with…" at bounding box center [306, 304] width 214 height 348
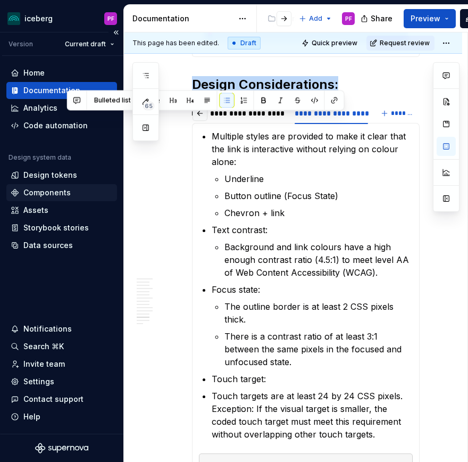
copy ul "Multiple styles are provided to make it clear that the link is interactive with…"
click at [212, 390] on p "Touch targets are at least 24 by 24 CSS pixels. Exception: If the visual target…" at bounding box center [312, 415] width 201 height 51
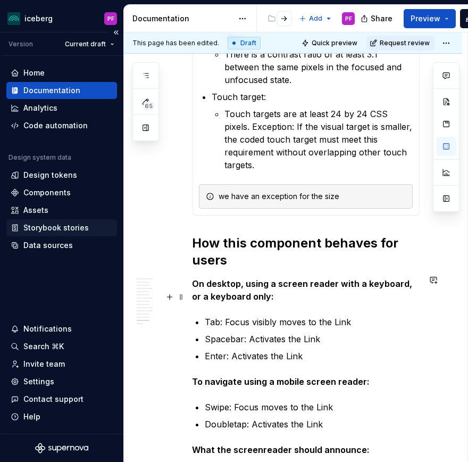
scroll to position [3638, 0]
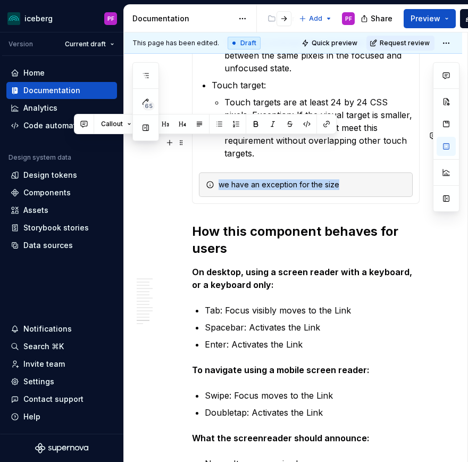
drag, startPoint x: 344, startPoint y: 141, endPoint x: 205, endPoint y: 140, distance: 138.9
click at [205, 172] on div "we have an exception for the size" at bounding box center [306, 184] width 214 height 24
copy div "we have an exception for the size"
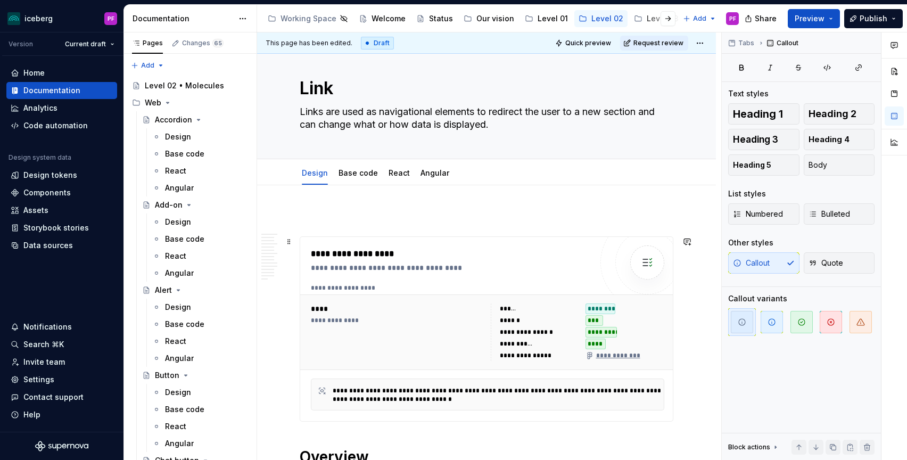
scroll to position [0, 0]
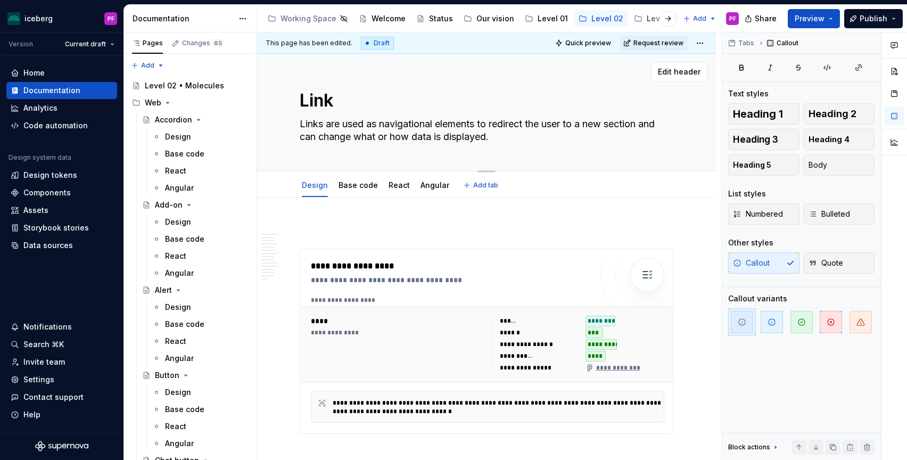
click at [439, 119] on textarea "Links are used as navigational elements to redirect the user to a new section a…" at bounding box center [485, 130] width 374 height 30
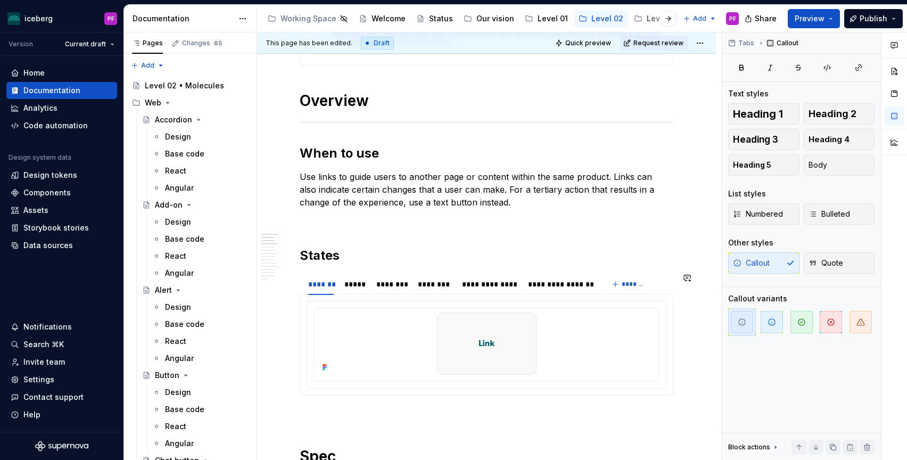
scroll to position [366, 0]
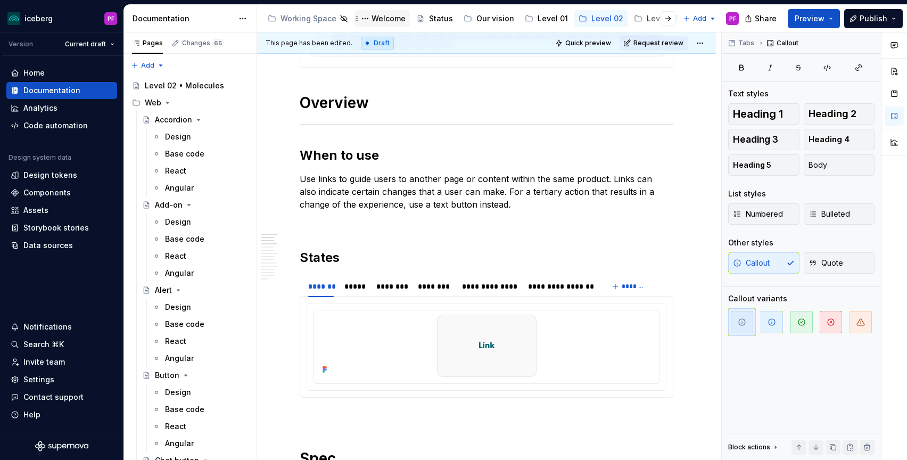
type textarea "*"
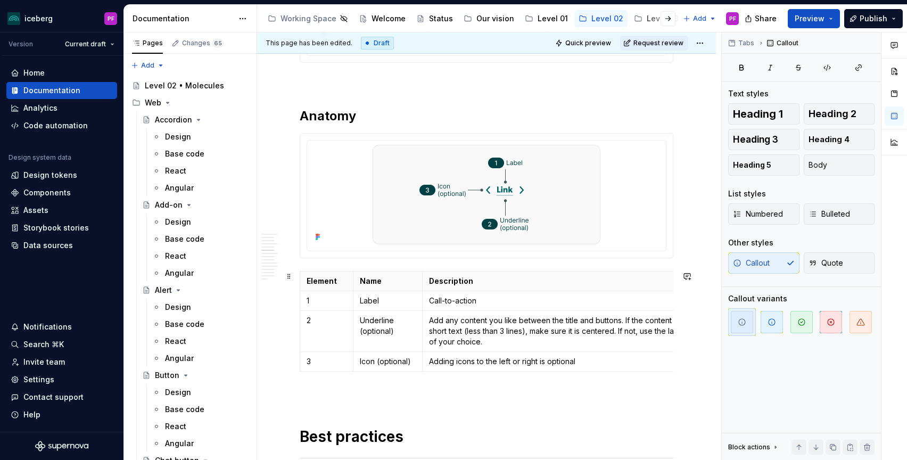
scroll to position [963, 0]
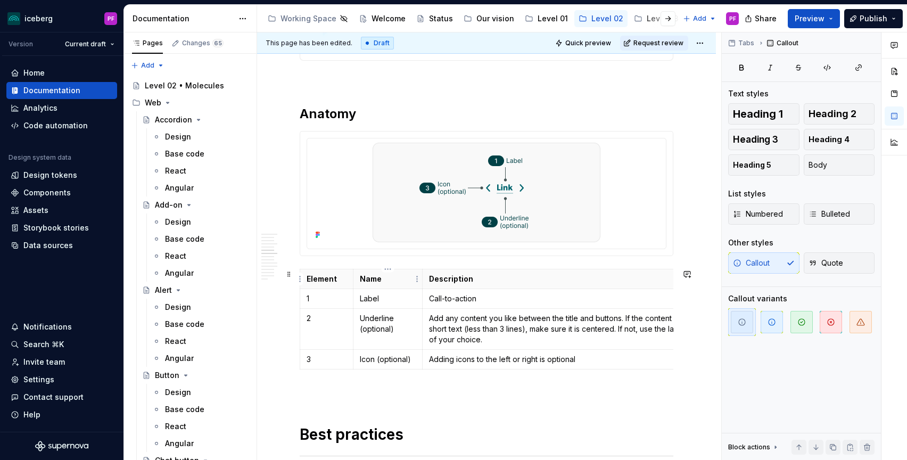
click at [396, 299] on p "Label" at bounding box center [388, 298] width 56 height 11
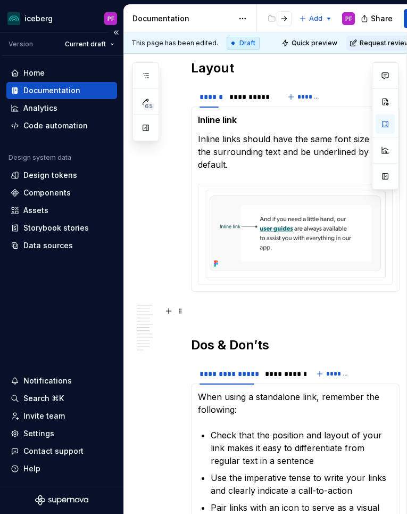
scroll to position [1419, 1]
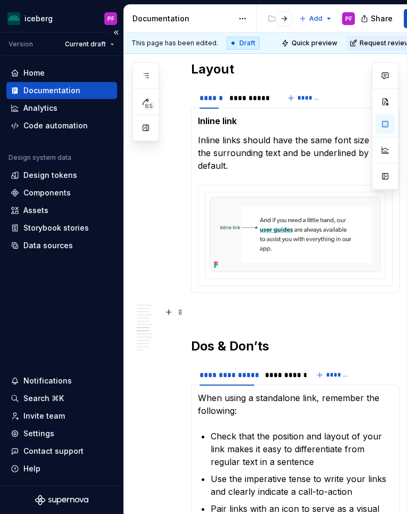
type textarea "*"
